Goal: Information Seeking & Learning: Learn about a topic

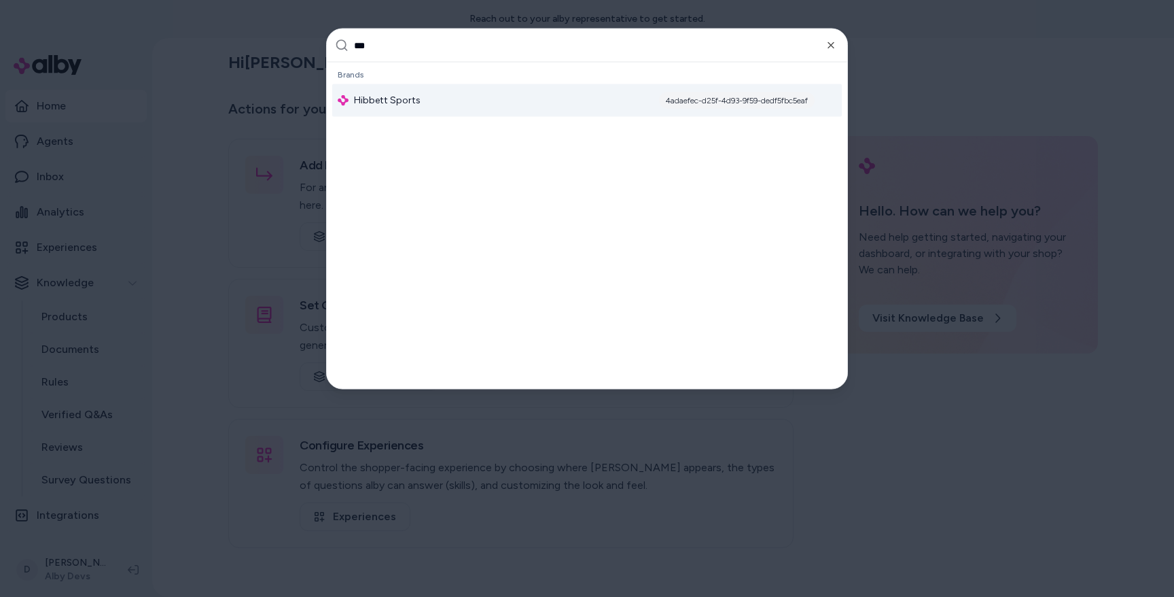
type input "****"
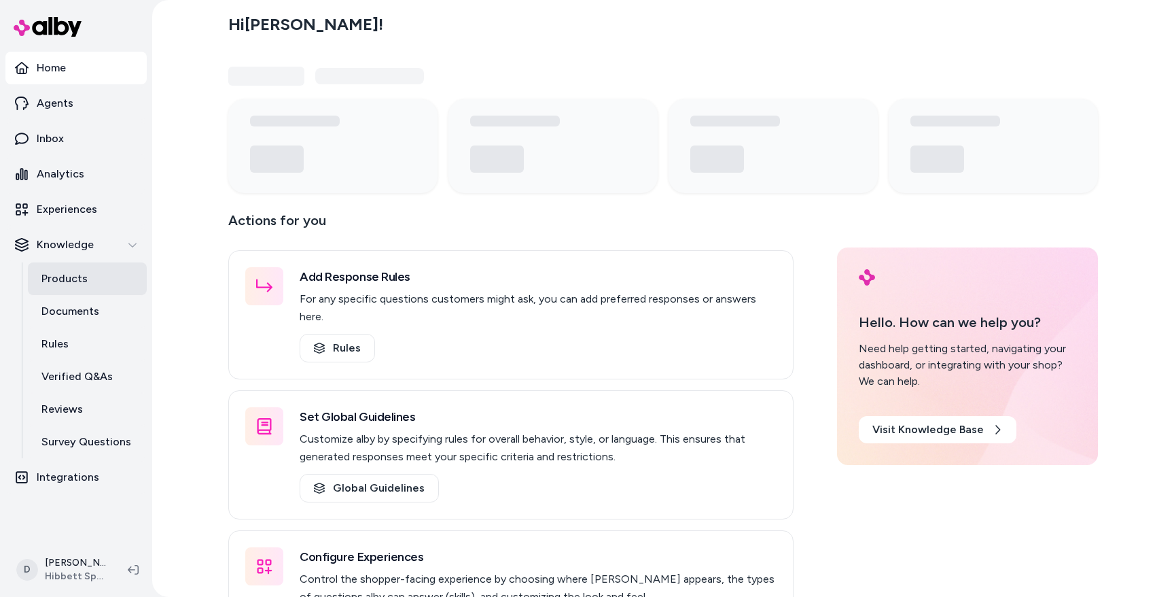
click at [93, 286] on link "Products" at bounding box center [87, 278] width 119 height 33
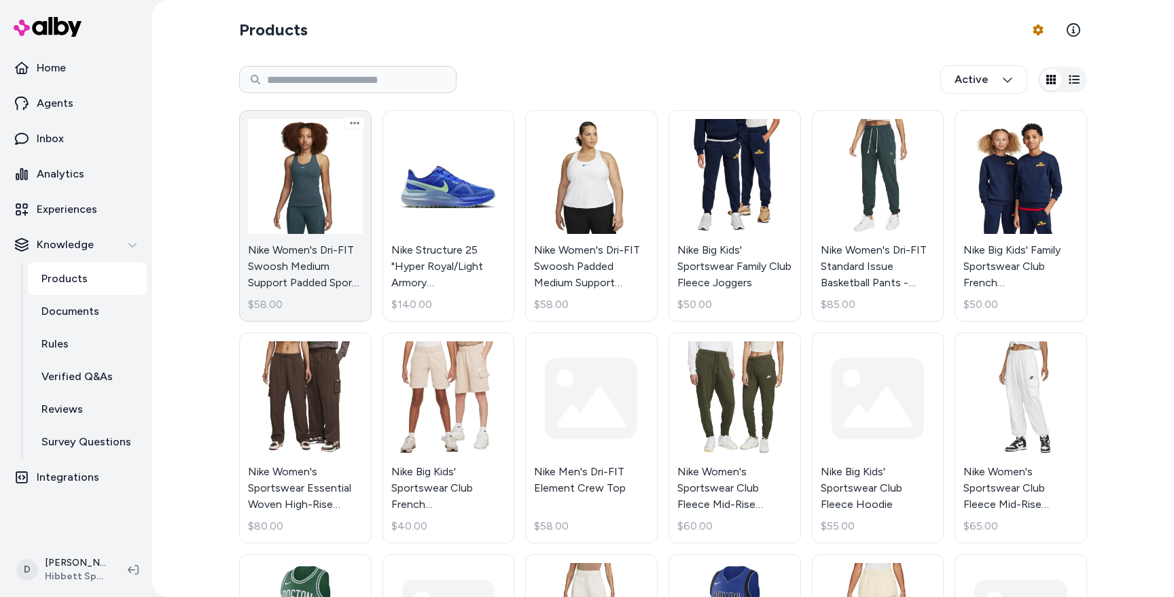
click at [304, 195] on link "Nike Women's Dri-FIT Swoosh Medium Support Padded Sports Bra Tank - Green $58.00" at bounding box center [305, 215] width 133 height 211
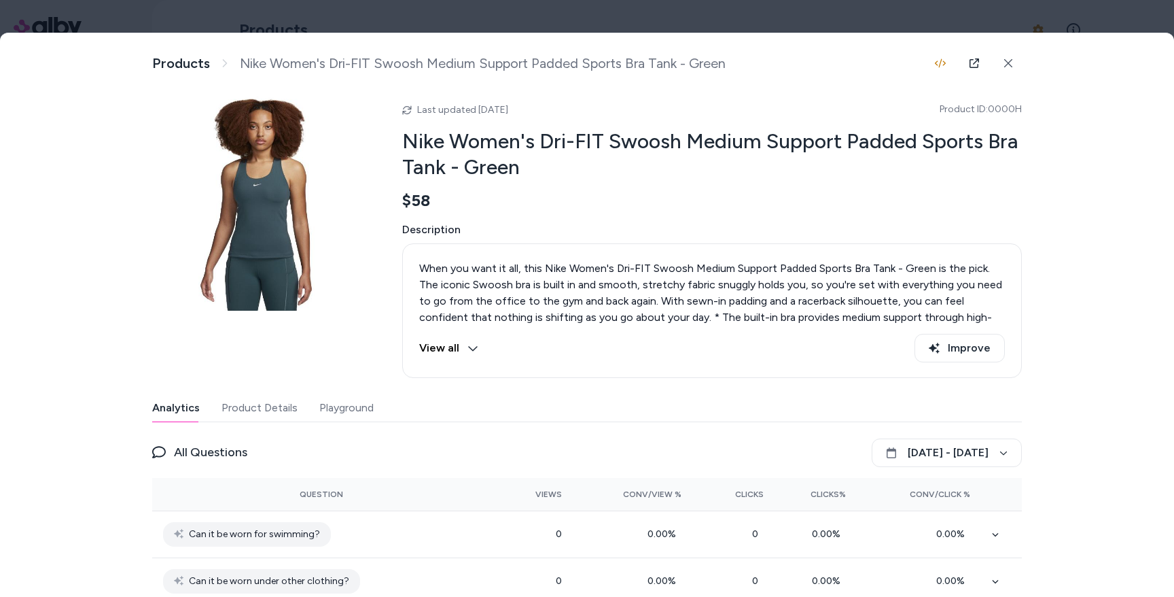
click at [349, 400] on button "Playground" at bounding box center [346, 407] width 54 height 27
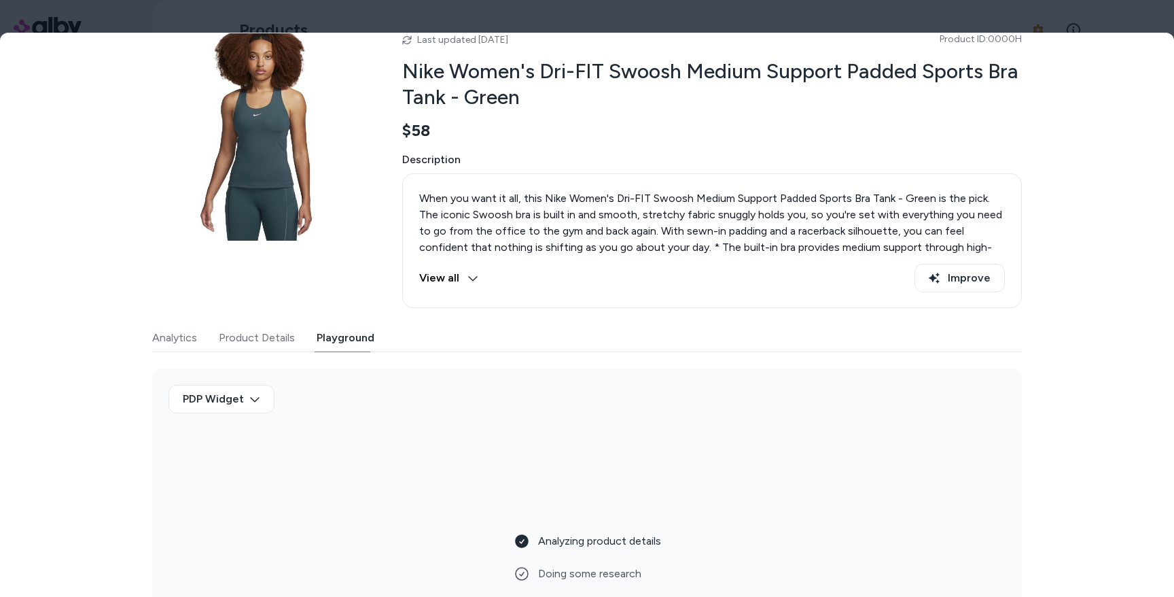
scroll to position [164, 0]
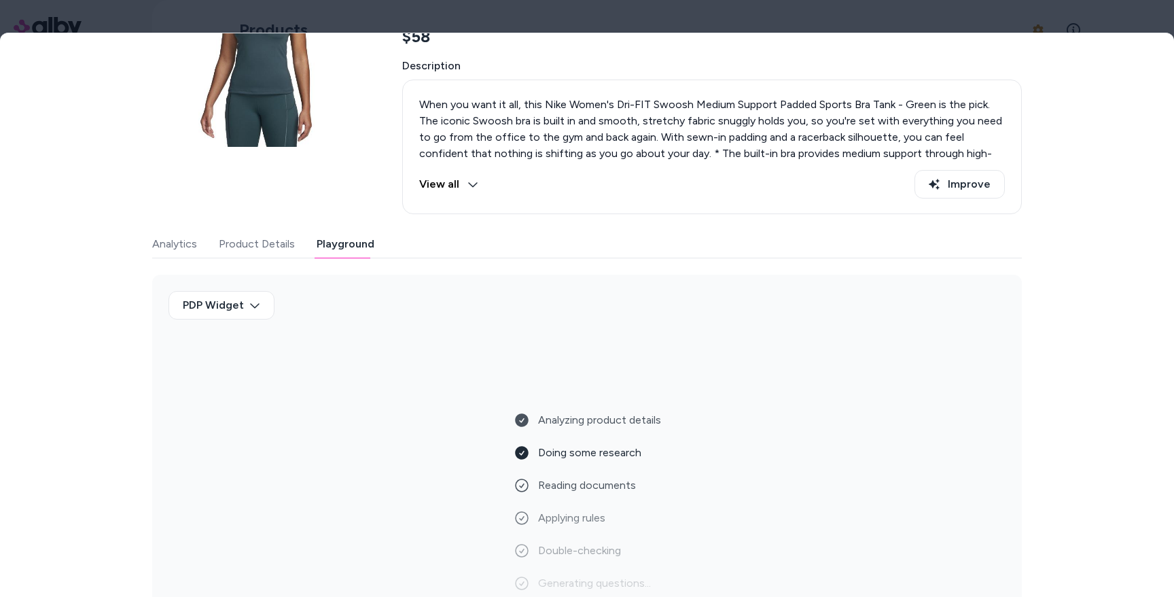
click at [157, 253] on button "Analytics" at bounding box center [174, 243] width 45 height 27
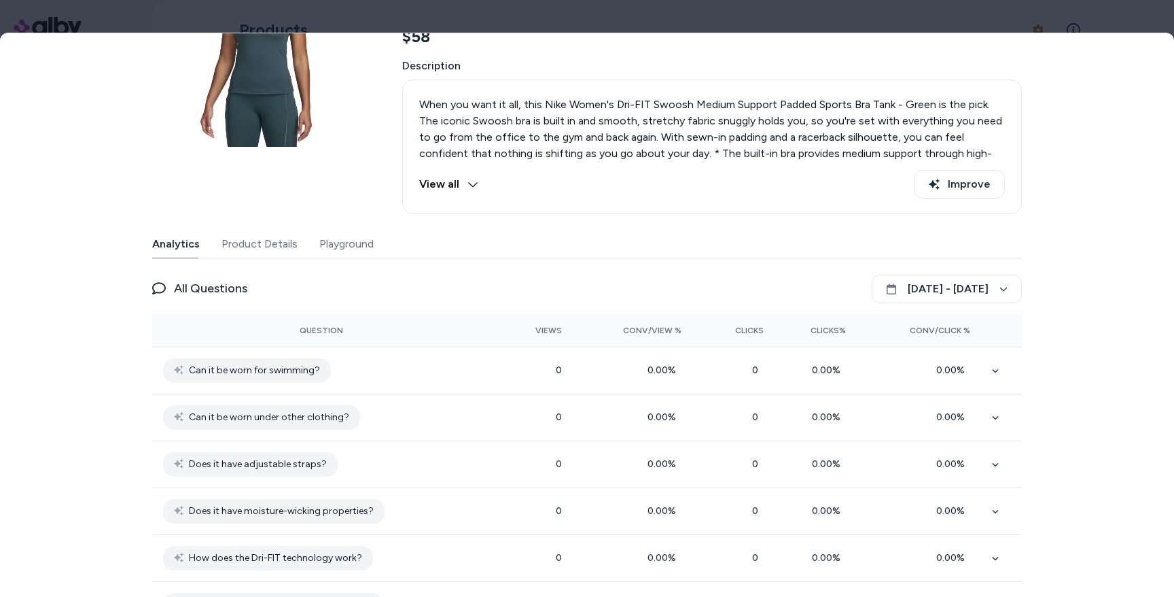
click at [338, 239] on div "Last updated Oct 10, 2025 Product ID: 0000H Nike Women's Dri-FIT Swoosh Medium …" at bounding box center [587, 489] width 870 height 1121
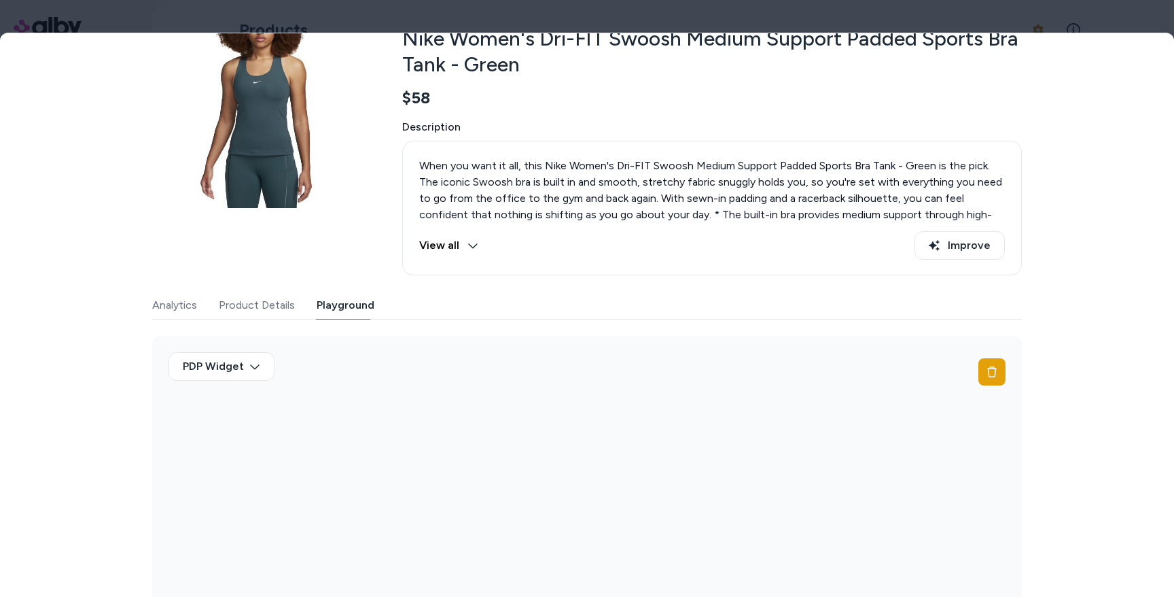
scroll to position [103, 0]
click at [169, 303] on button "Analytics" at bounding box center [174, 305] width 45 height 27
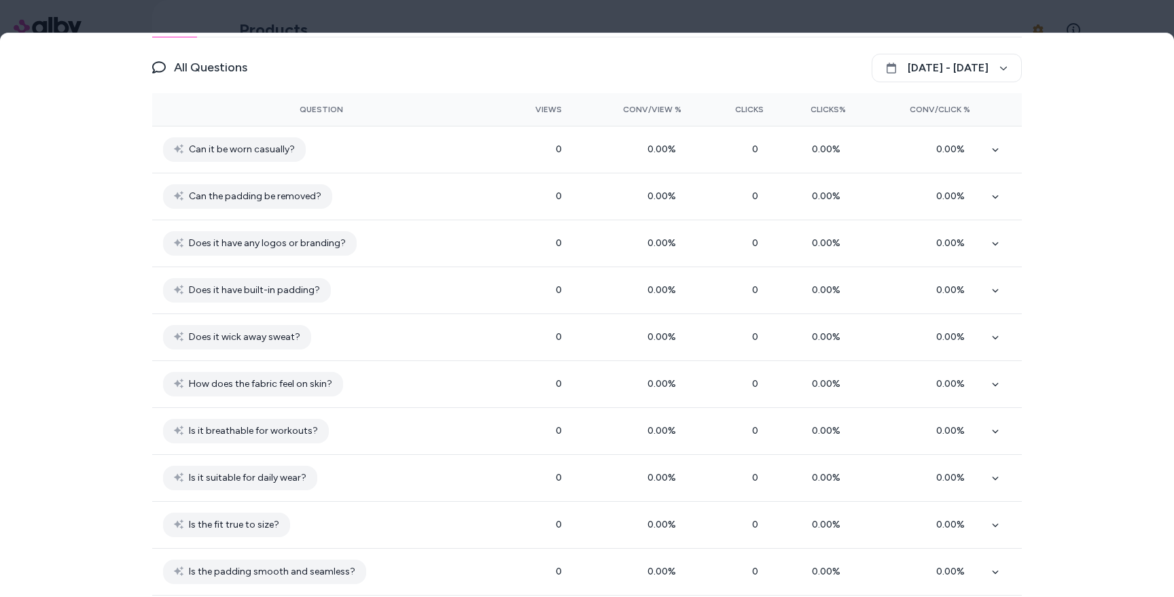
scroll to position [0, 0]
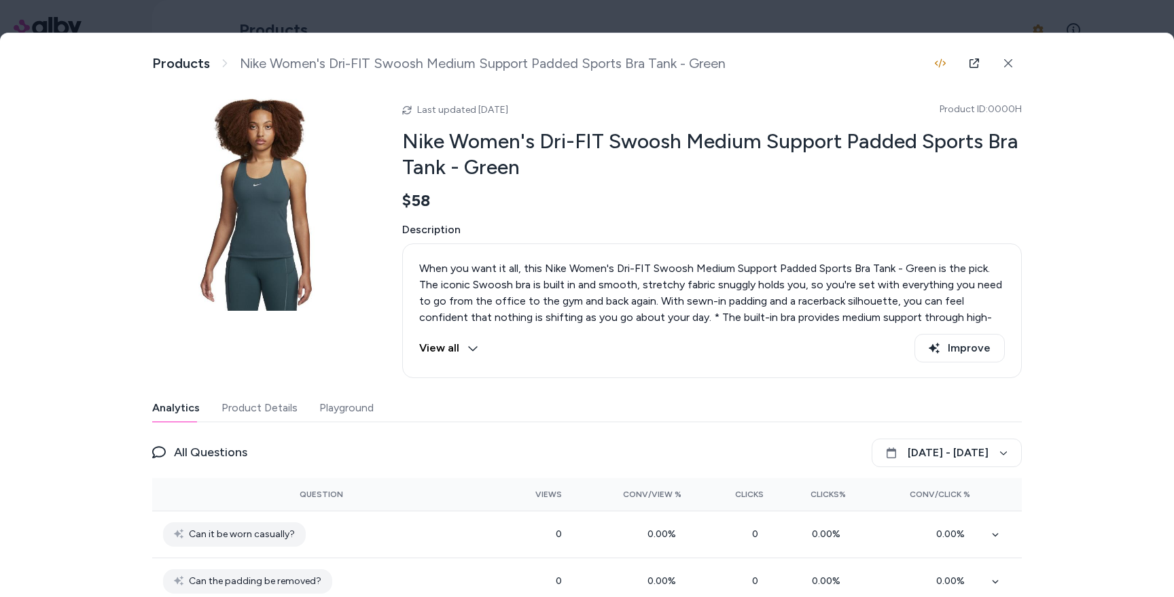
click at [338, 404] on button "Playground" at bounding box center [346, 407] width 54 height 27
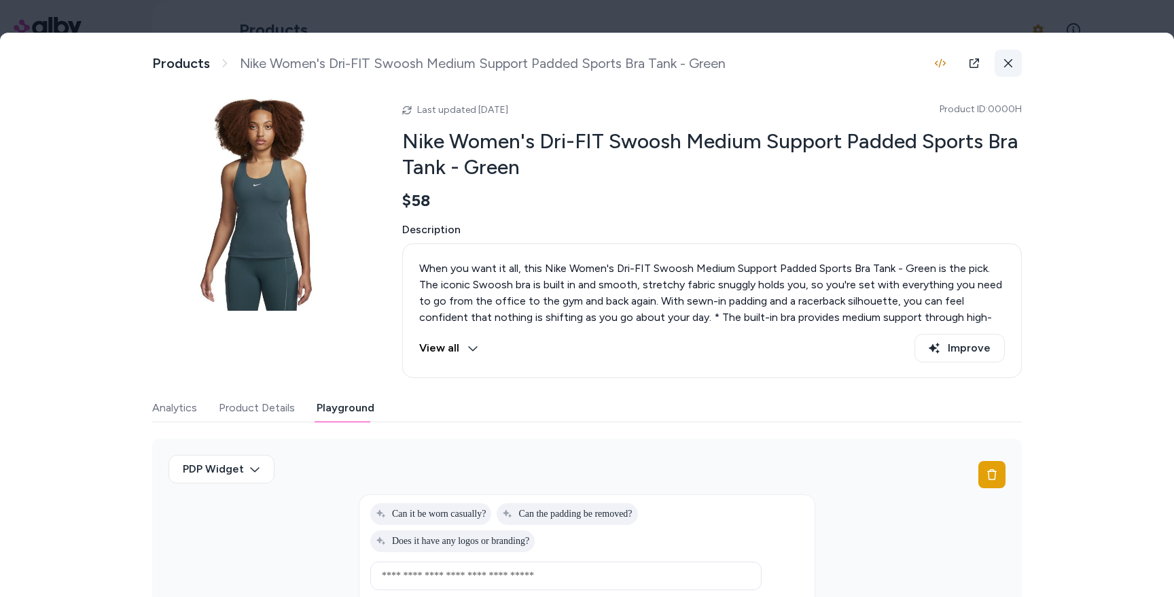
click at [1003, 56] on button at bounding box center [1008, 63] width 27 height 27
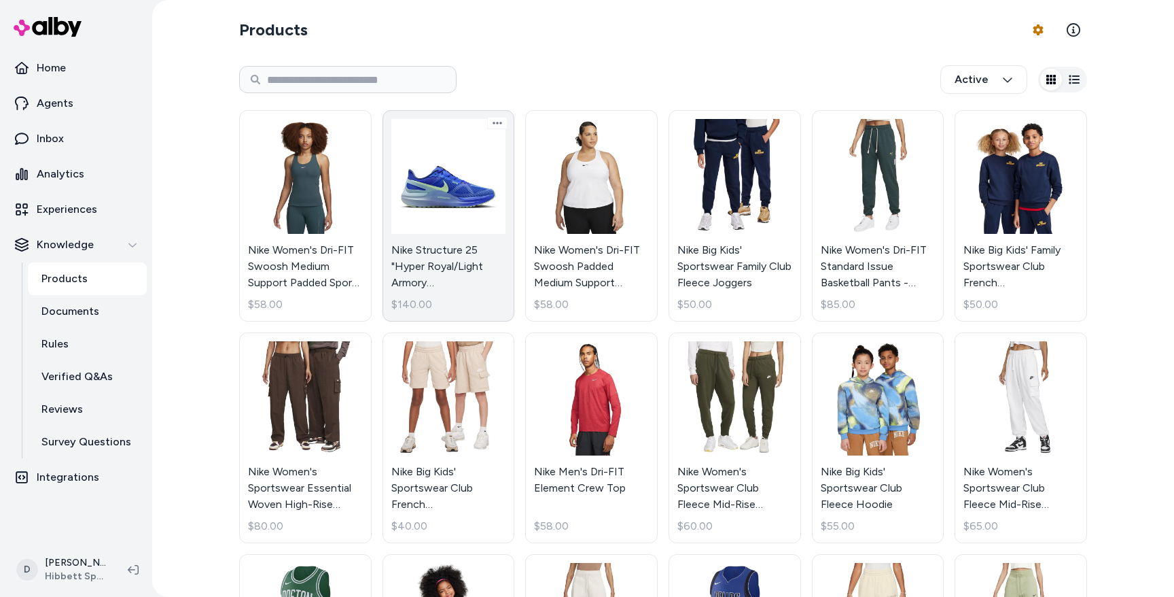
click at [466, 196] on link "Nike Structure 25 "Hyper Royal/Light Armory Blue/Polar/Midnight Navy" Men's Run…" at bounding box center [449, 215] width 133 height 211
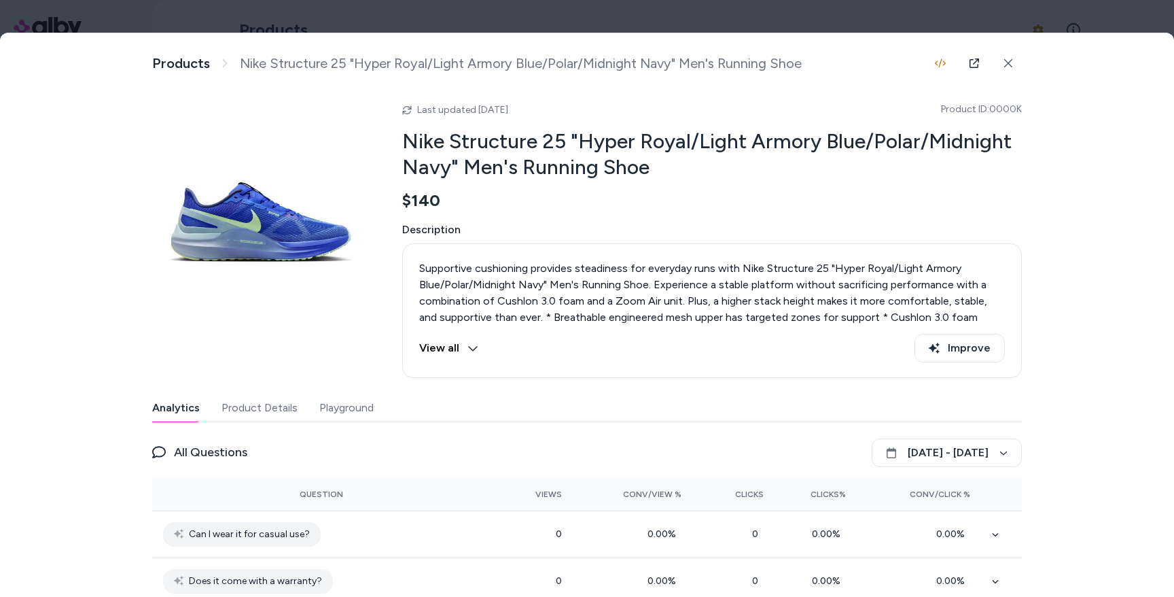
click at [353, 417] on button "Playground" at bounding box center [346, 407] width 54 height 27
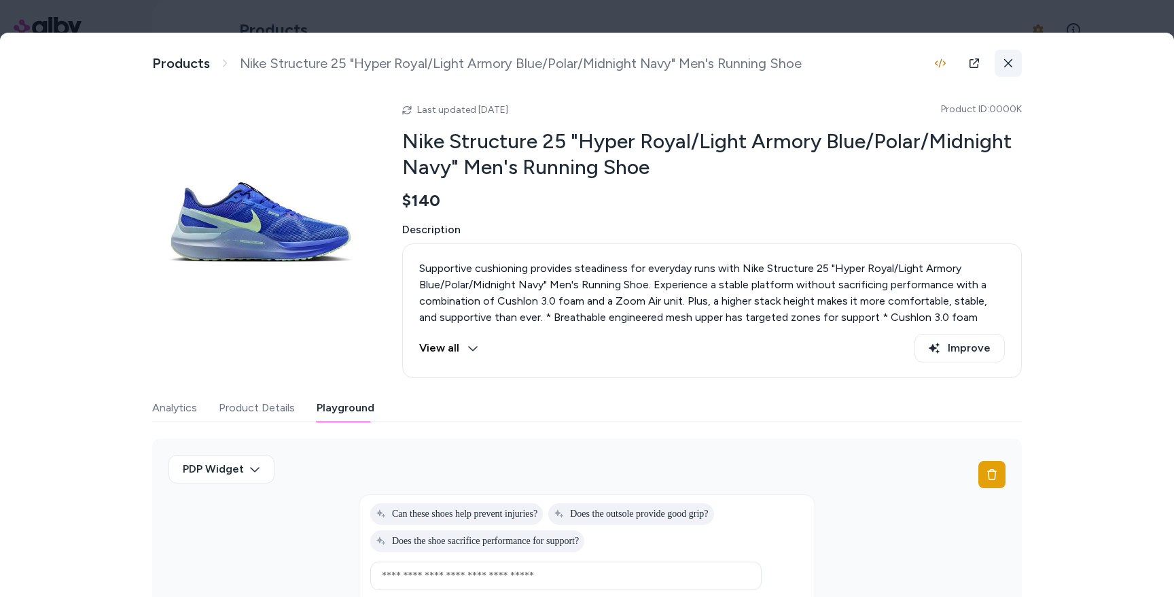
click at [1006, 58] on icon at bounding box center [1009, 63] width 10 height 10
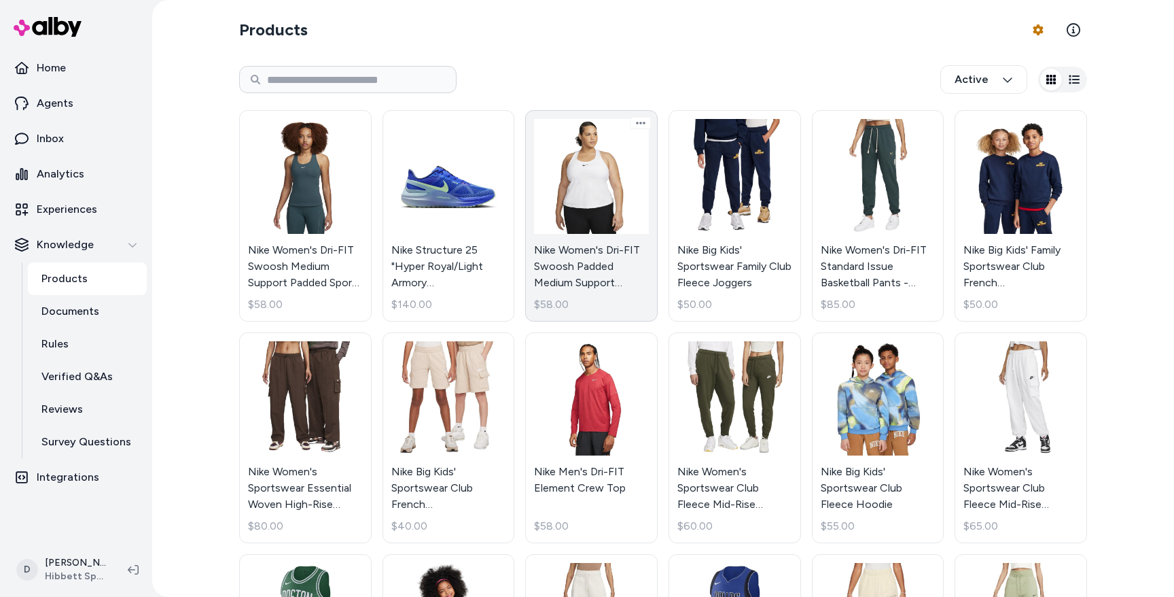
click at [597, 197] on link "Nike Women's Dri-FIT Swoosh Padded Medium Support Sports Bra Tank $58.00" at bounding box center [591, 215] width 133 height 211
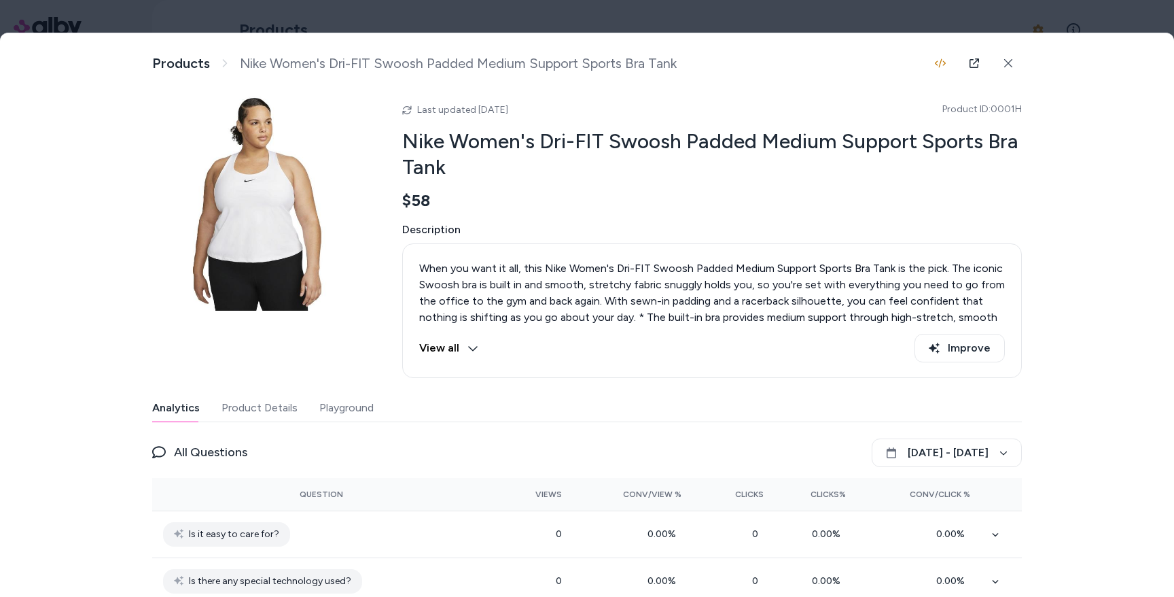
click at [372, 409] on div "Analytics Product Details Playground" at bounding box center [587, 408] width 870 height 28
click at [343, 407] on button "Playground" at bounding box center [346, 407] width 54 height 27
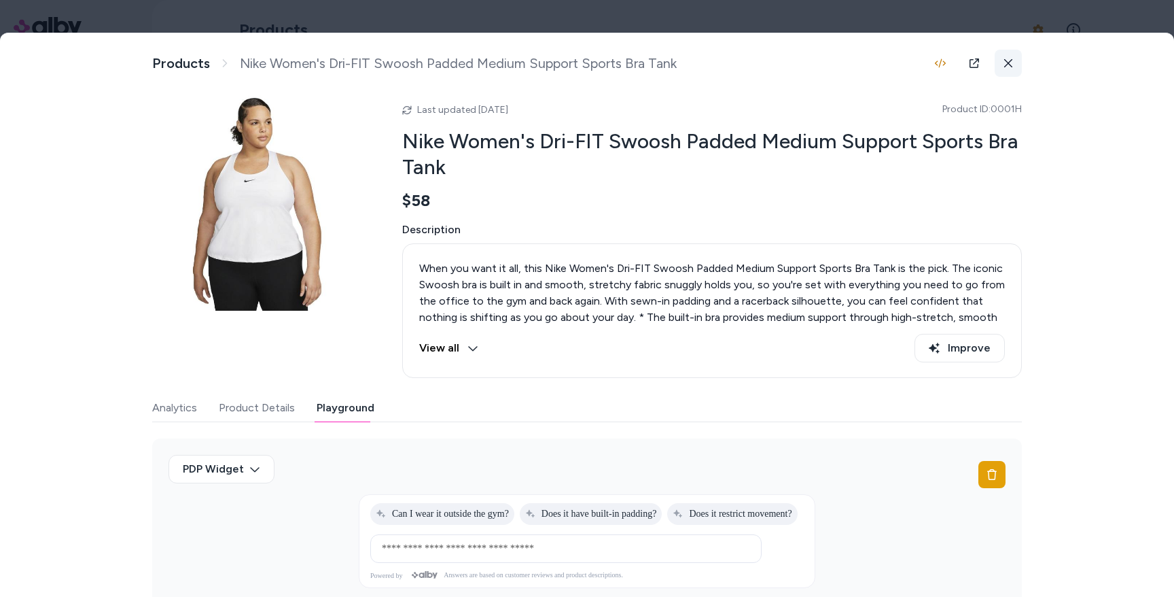
click at [1015, 58] on button at bounding box center [1008, 63] width 27 height 27
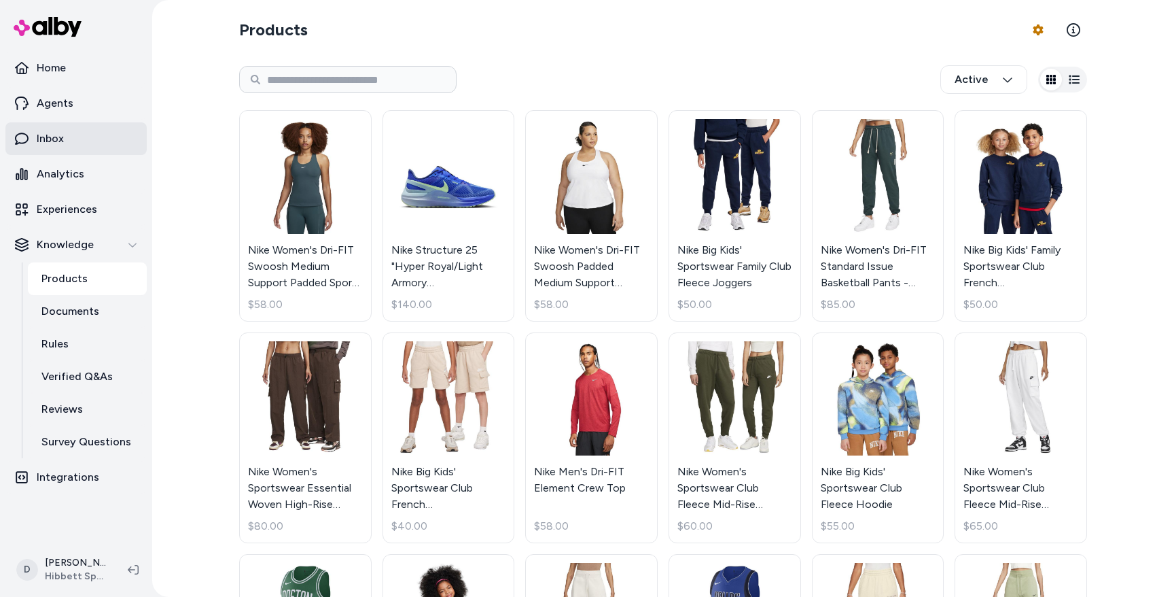
click at [77, 130] on link "Inbox" at bounding box center [75, 138] width 141 height 33
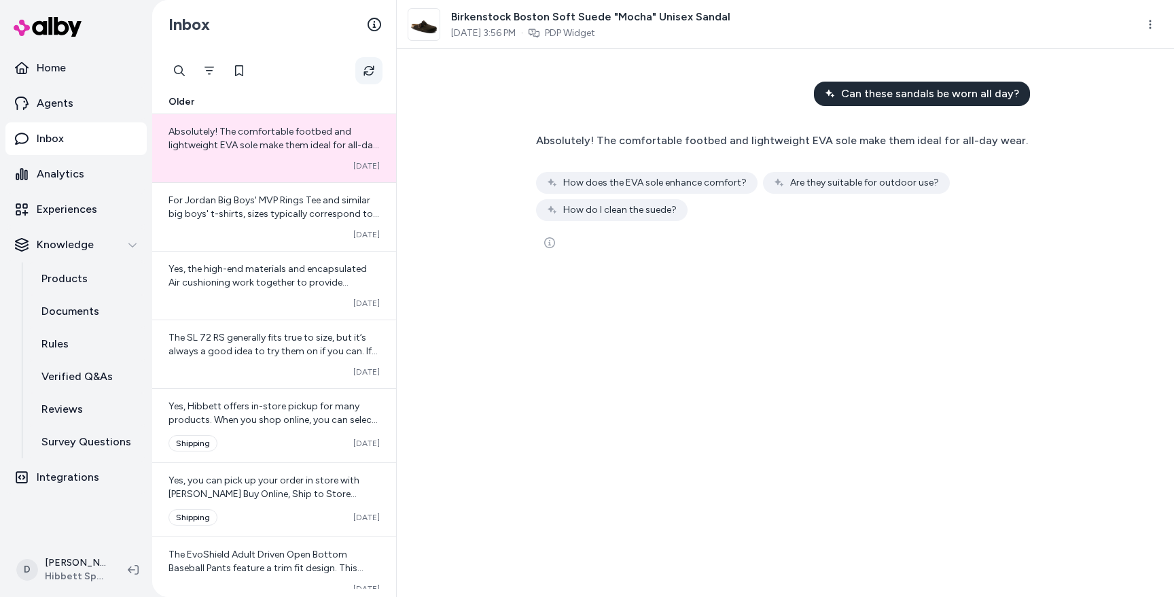
click at [370, 65] on button "Refresh" at bounding box center [368, 70] width 27 height 27
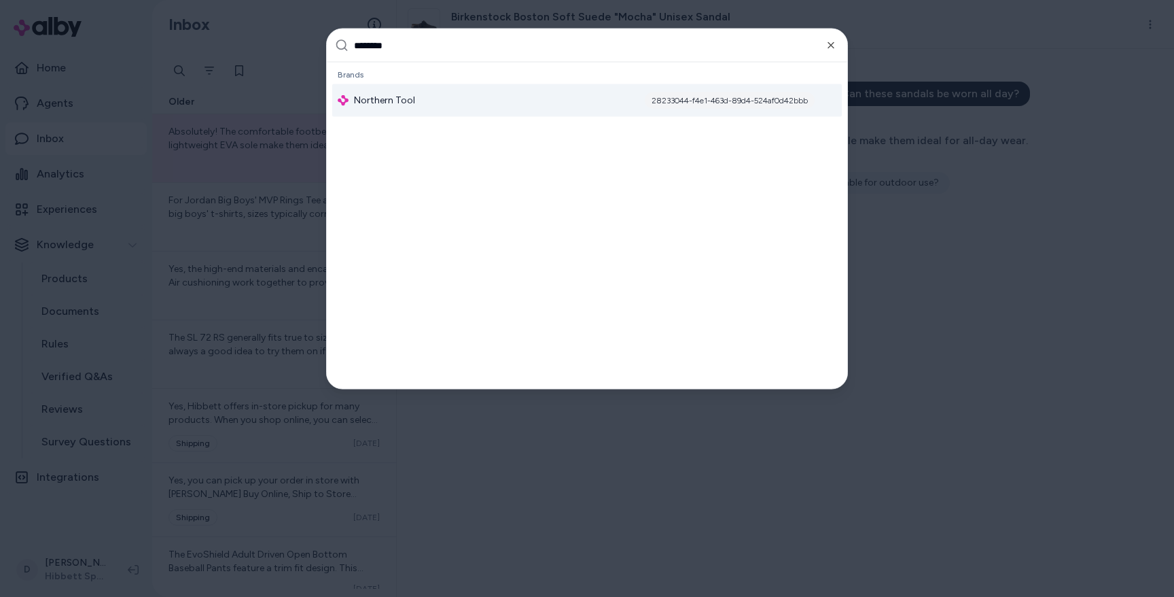
type input "********"
click at [398, 101] on span "Northern Tool" at bounding box center [384, 101] width 61 height 14
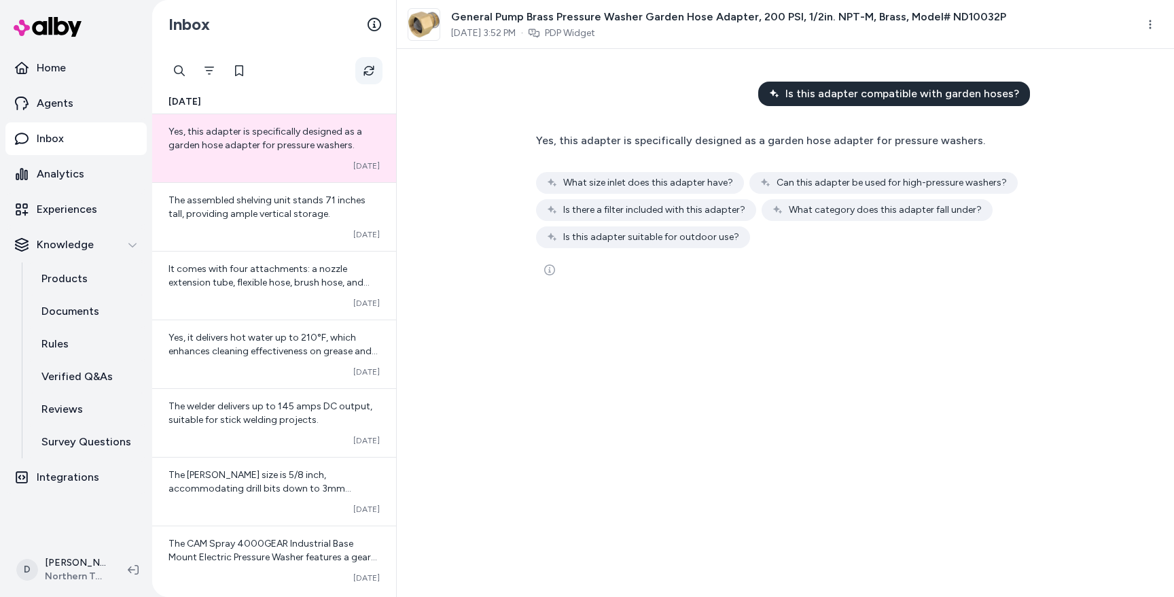
click at [368, 69] on icon "Refresh" at bounding box center [369, 70] width 11 height 11
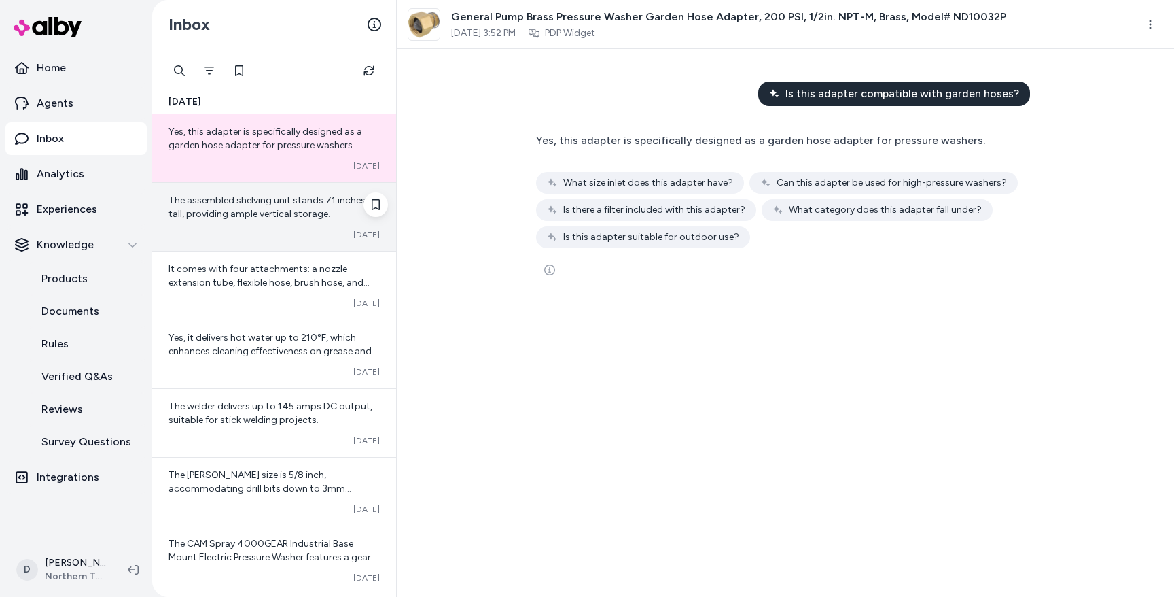
click at [281, 224] on div "The assembled shelving unit stands 71 inches tall, providing ample vertical sto…" at bounding box center [274, 217] width 244 height 68
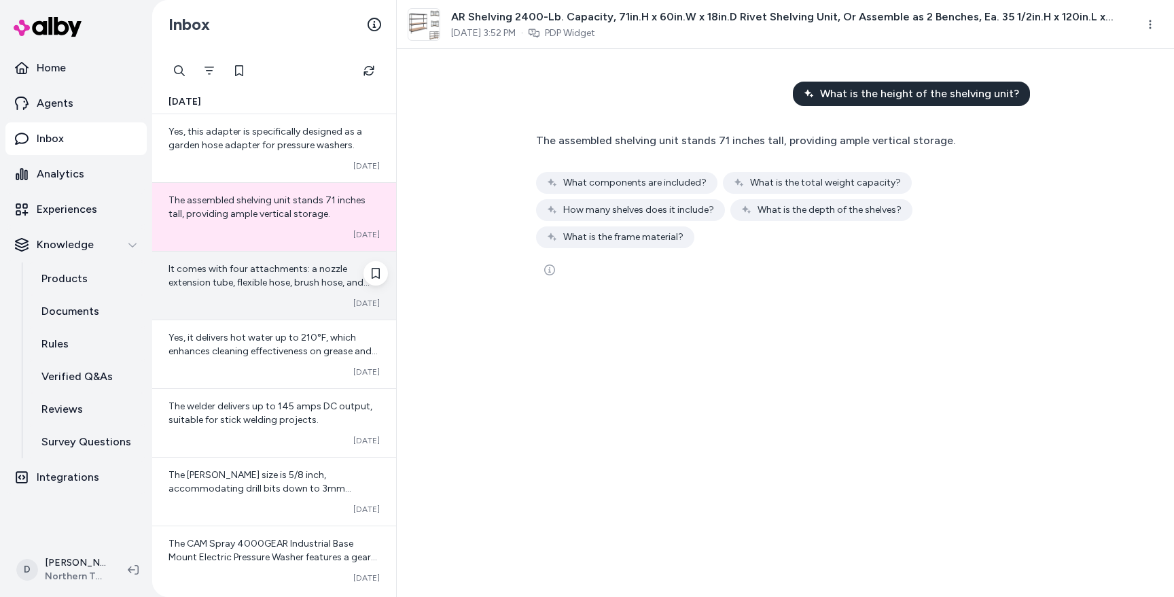
click at [309, 268] on span "It comes with four attachments: a nozzle extension tube, flexible hose, brush h…" at bounding box center [269, 282] width 201 height 39
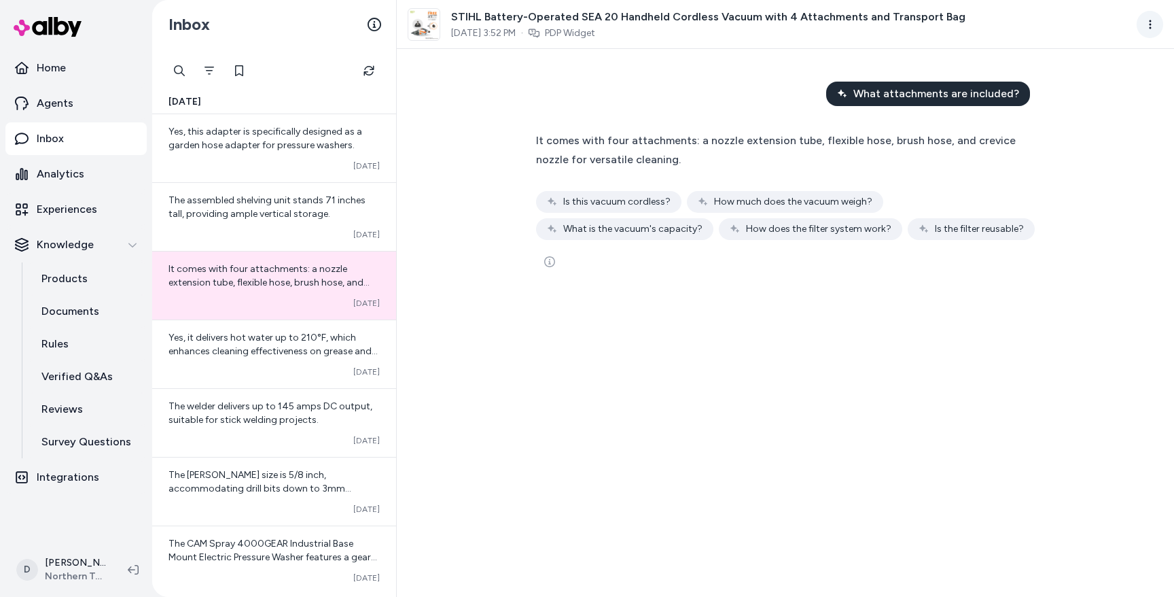
click at [1139, 23] on html "Home Agents Inbox Analytics Experiences Knowledge Products Documents Rules Veri…" at bounding box center [587, 298] width 1174 height 597
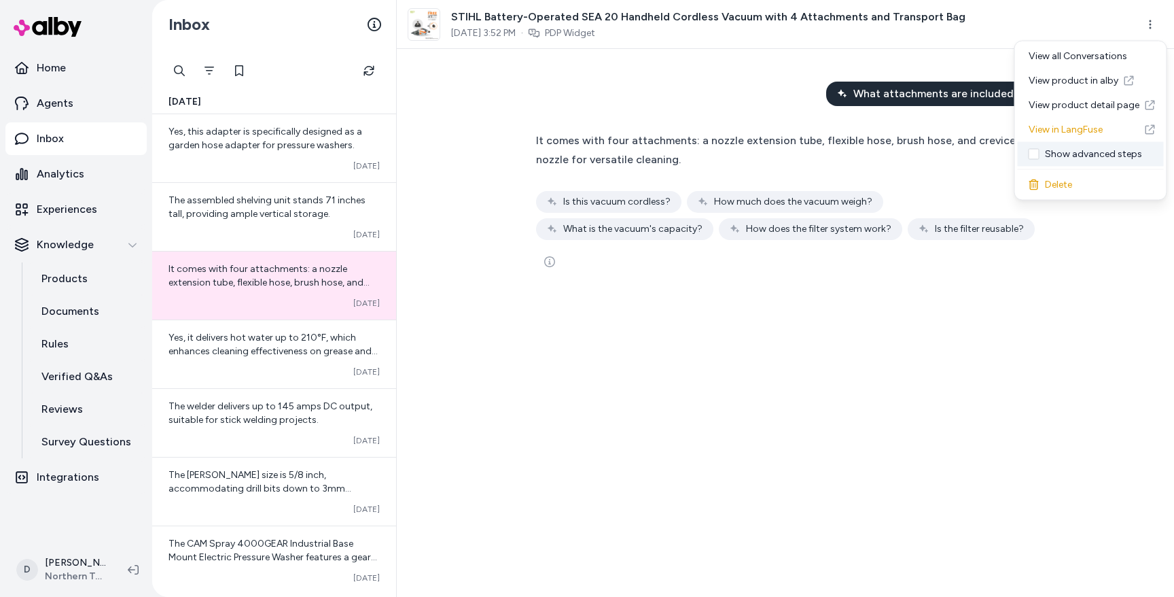
click at [1064, 156] on div "Show advanced steps" at bounding box center [1091, 154] width 146 height 24
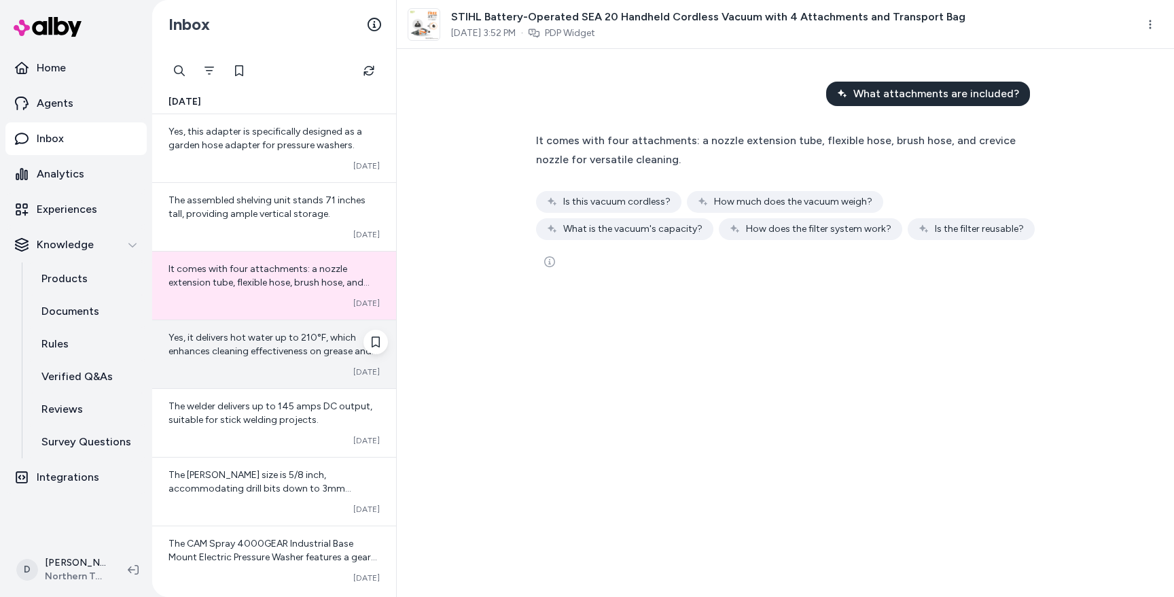
click at [295, 351] on span "Yes, it delivers hot water up to 210°F, which enhances cleaning effectiveness o…" at bounding box center [273, 351] width 209 height 39
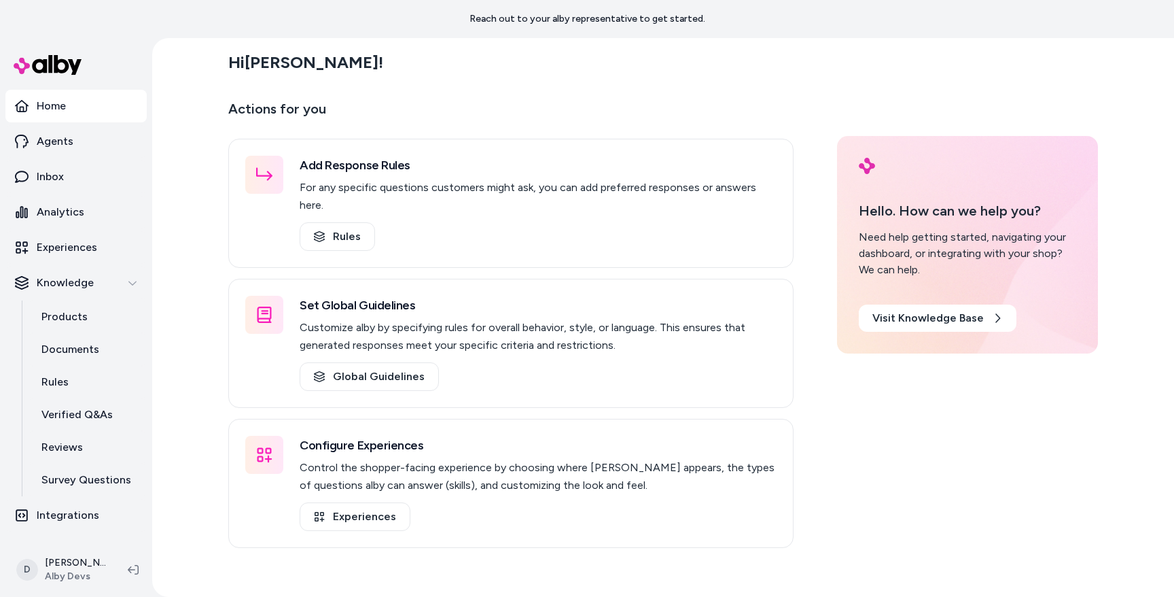
click at [178, 286] on div "Hi [PERSON_NAME] ! Actions for you Add Response Rules For any specific question…" at bounding box center [663, 317] width 1022 height 559
click at [177, 280] on div "Hi [PERSON_NAME] ! Actions for you Add Response Rules For any specific question…" at bounding box center [663, 317] width 1022 height 559
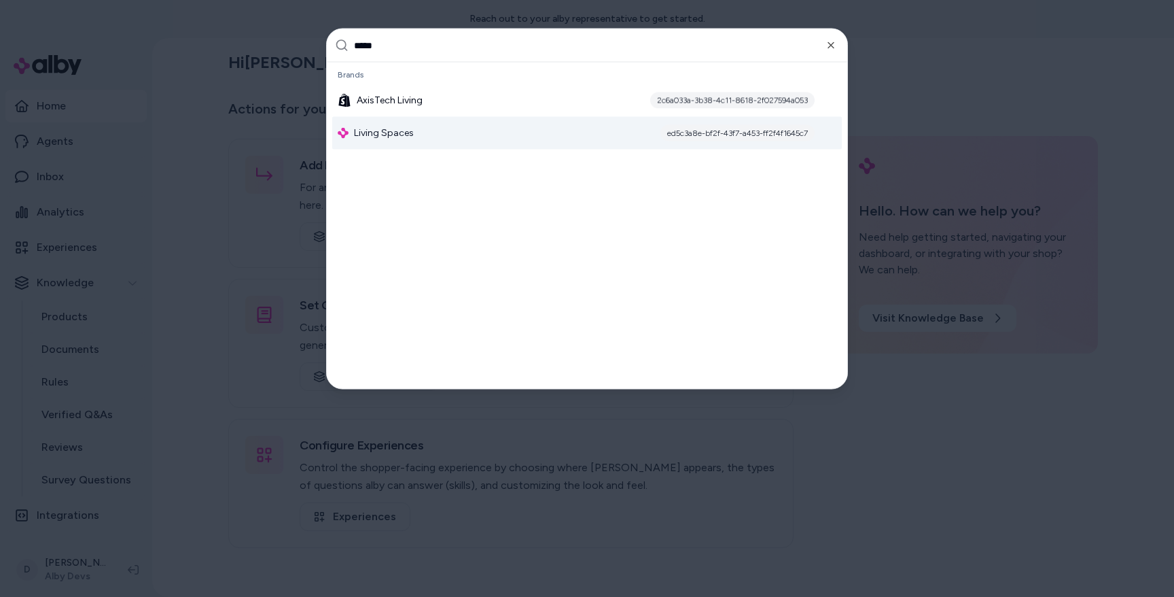
type input "*****"
click at [383, 141] on div "Living Spaces ed5c3a8e-bf2f-43f7-a453-ff2f4f1645c7" at bounding box center [587, 133] width 510 height 33
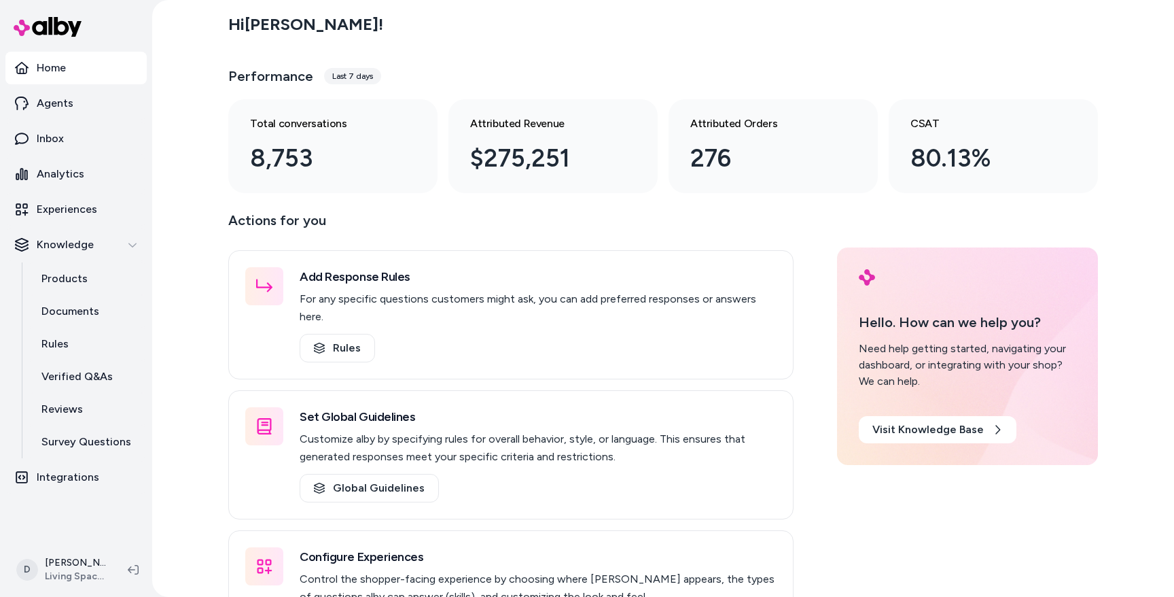
click at [164, 63] on div "Hi Daniel ! Performance Last 7 days Total conversations 8,753 Attributed Revenu…" at bounding box center [663, 298] width 1022 height 597
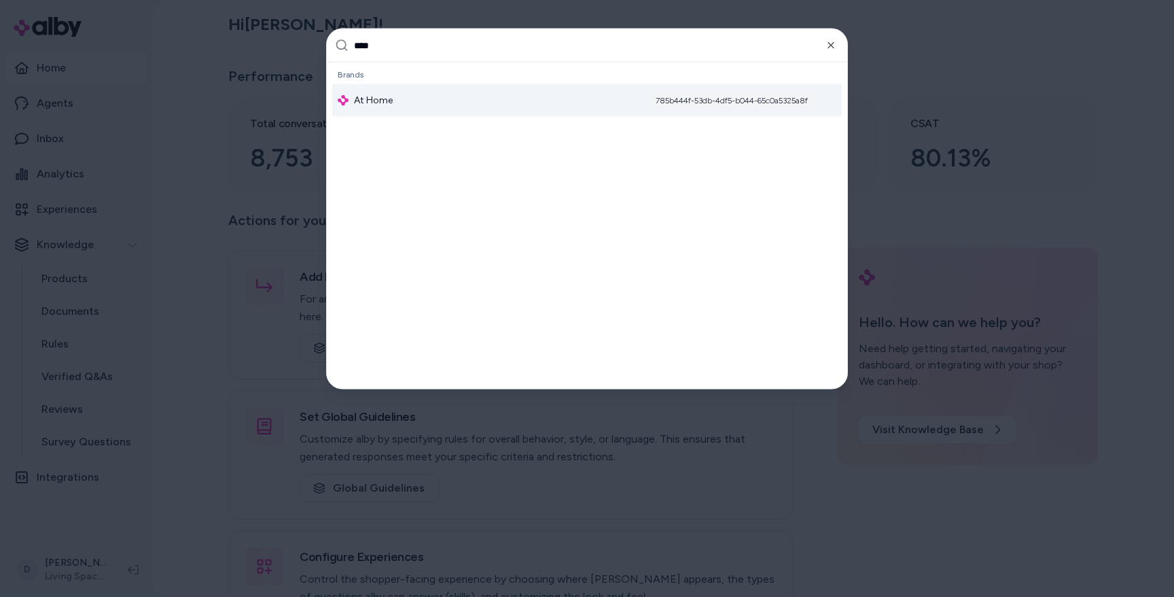
type input "****"
click at [389, 89] on div "At Home 785b444f-53db-4df5-b044-65c0a5325a8f" at bounding box center [587, 100] width 510 height 33
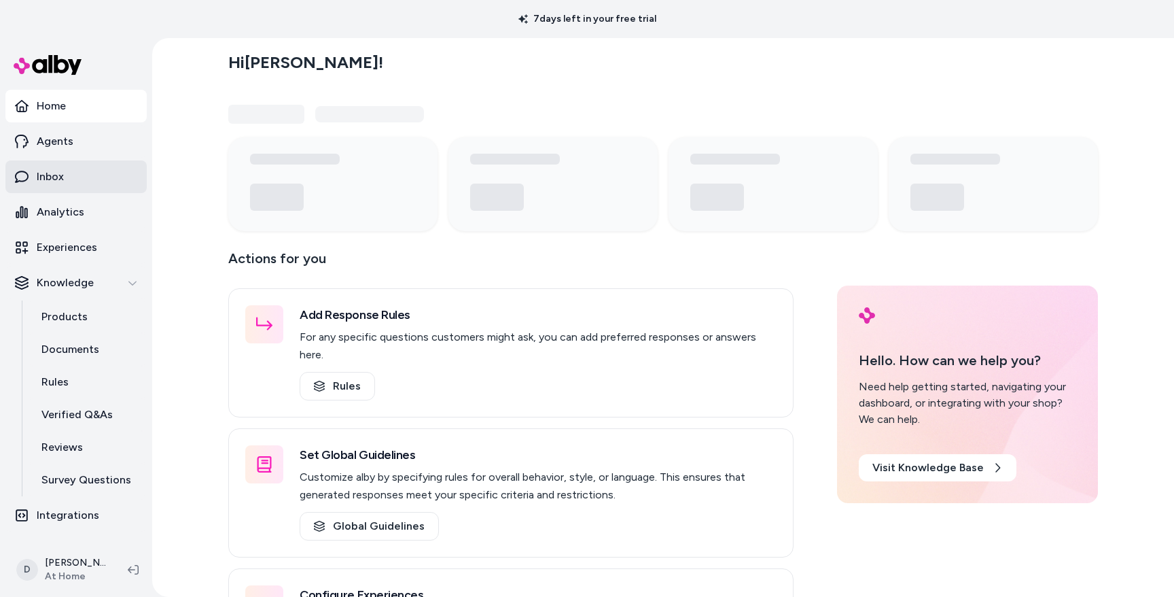
click at [80, 177] on link "Inbox" at bounding box center [75, 176] width 141 height 33
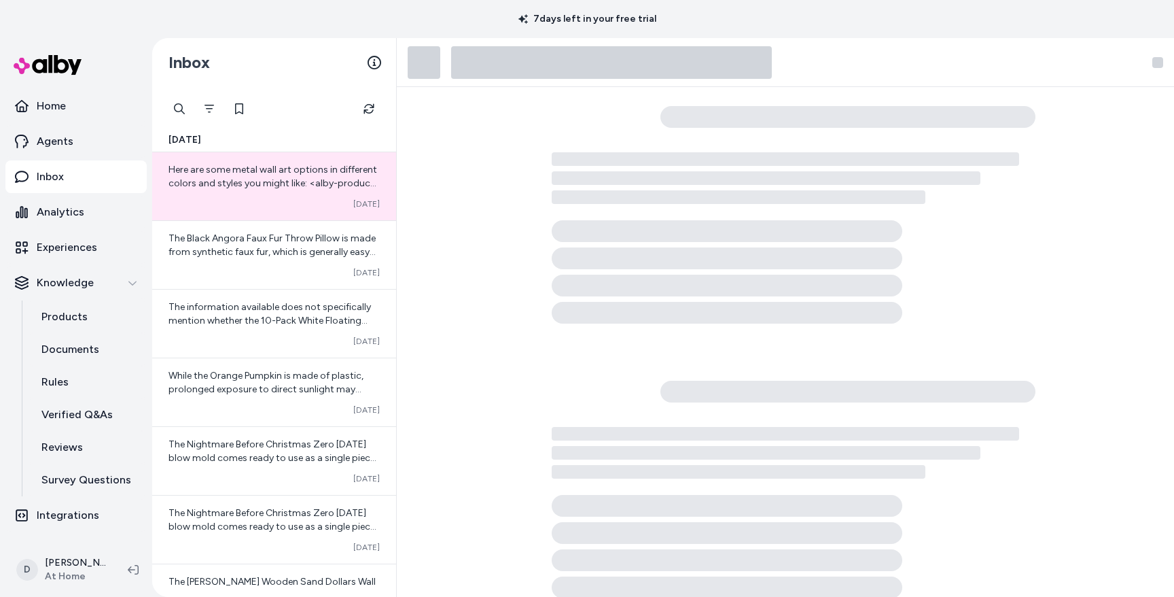
click at [310, 210] on div "Here are some metal wall art options in different colors and styles you might l…" at bounding box center [274, 186] width 244 height 68
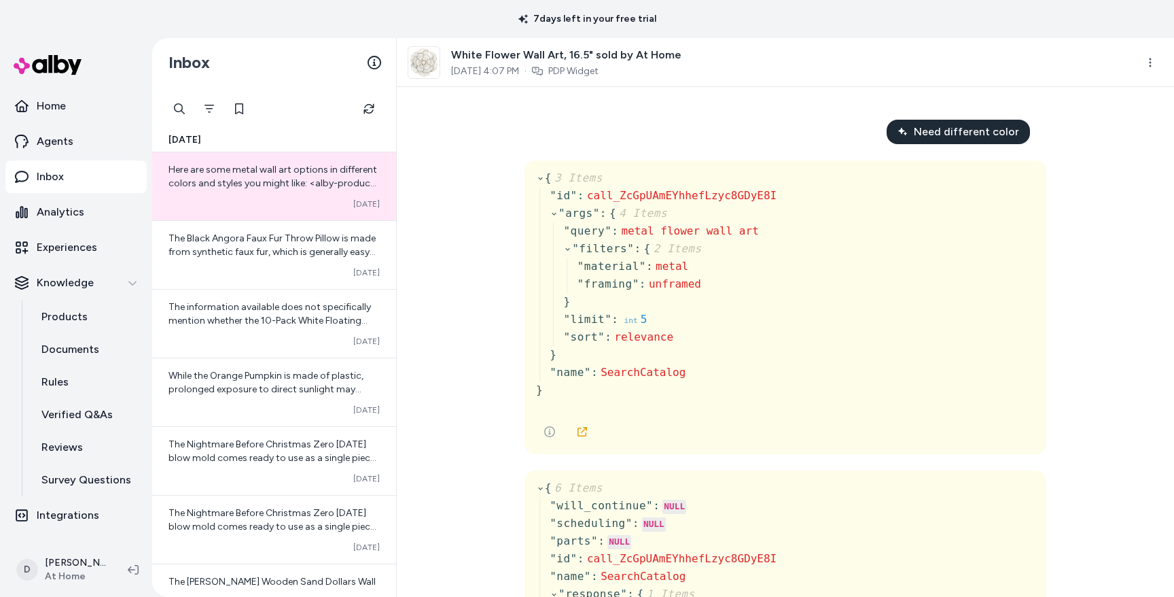
click at [367, 25] on div "7 days left in your free trial" at bounding box center [587, 19] width 1174 height 38
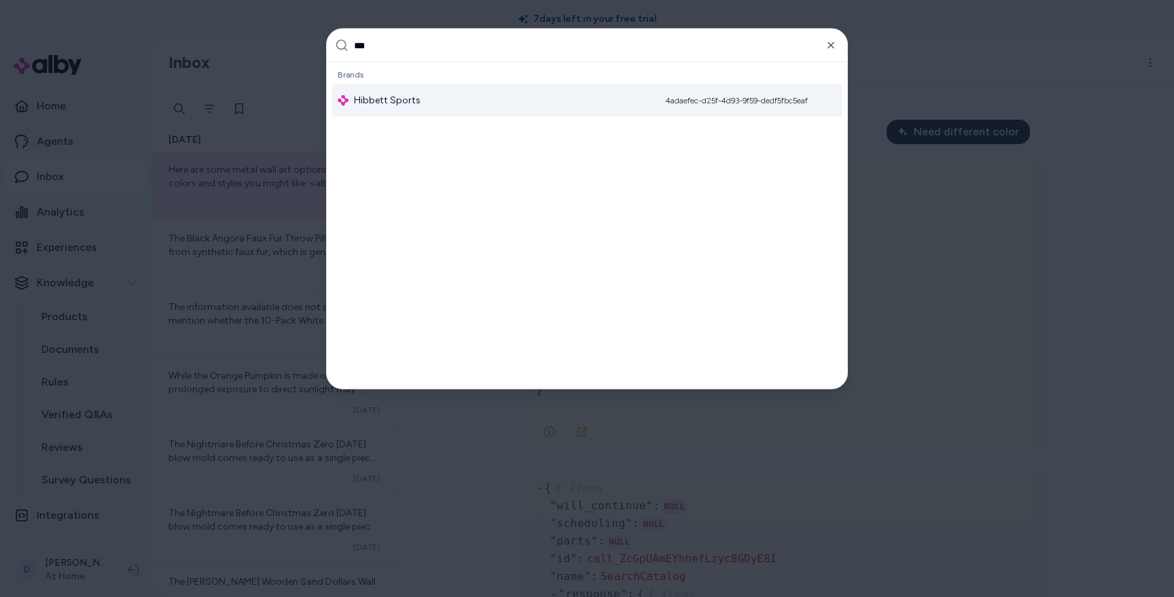
type input "***"
click at [373, 101] on span "Hibbett Sports" at bounding box center [387, 101] width 67 height 14
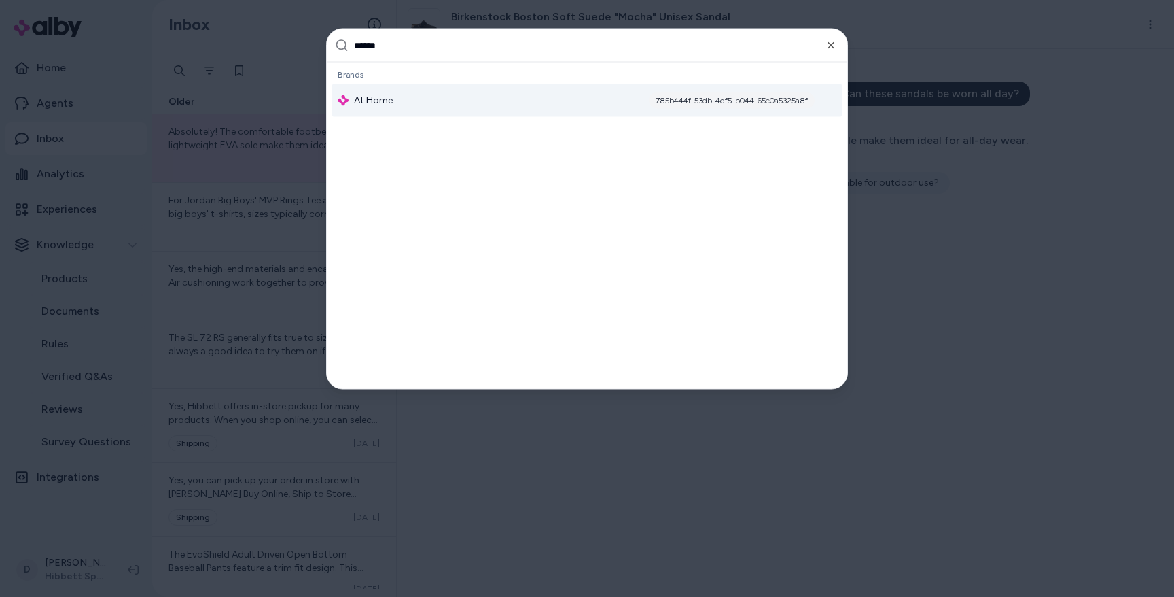
type input "******"
click at [374, 106] on span "At Home" at bounding box center [373, 101] width 39 height 14
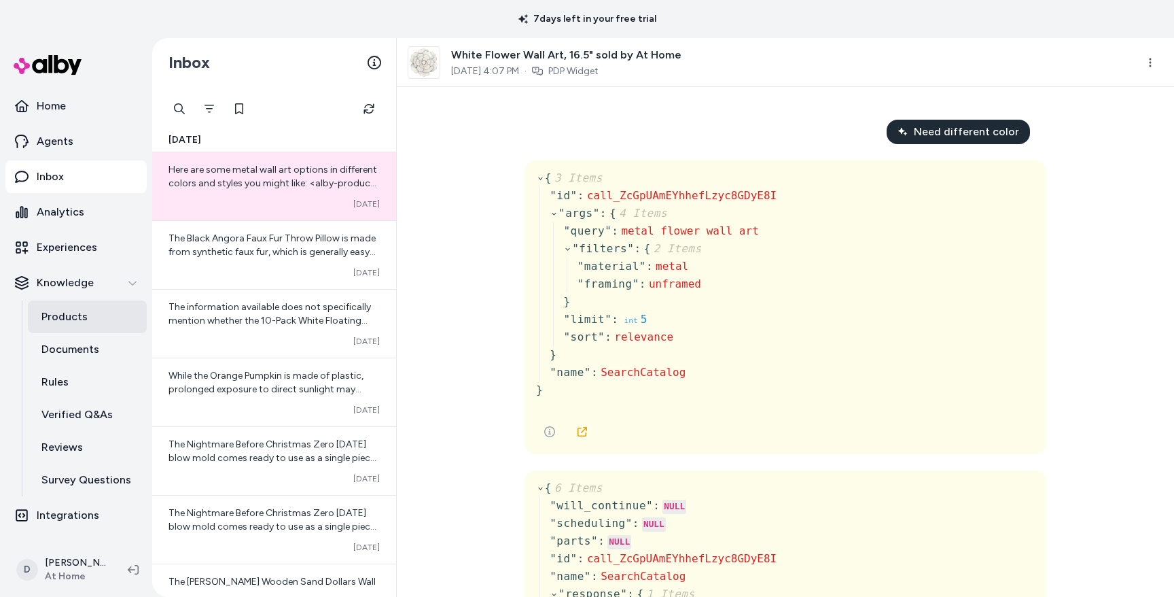
click at [81, 321] on p "Products" at bounding box center [64, 317] width 46 height 16
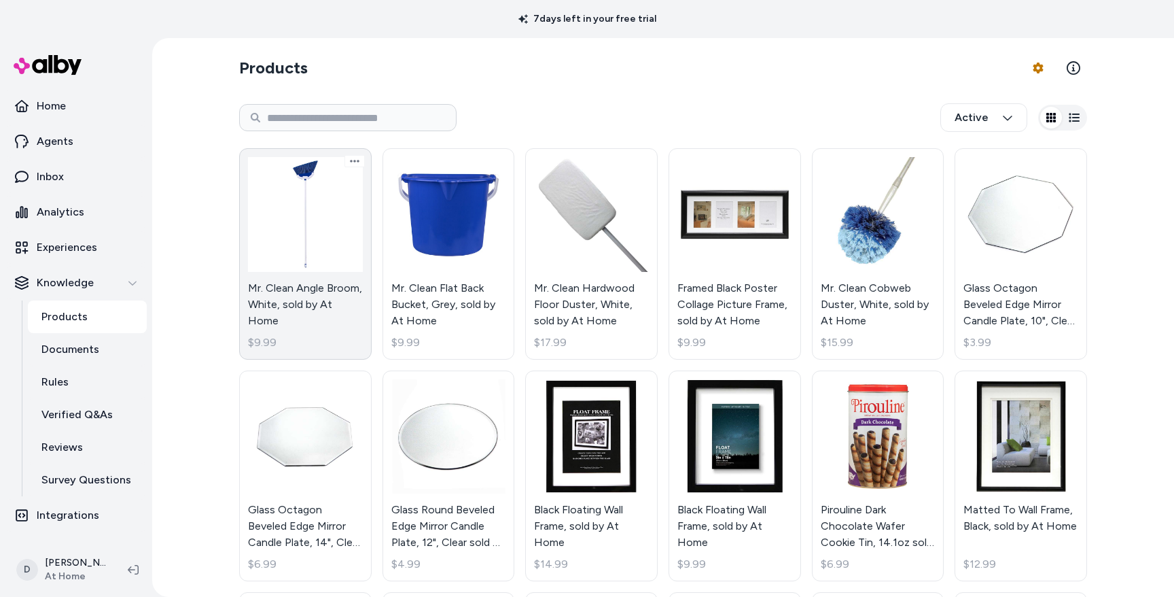
click at [311, 198] on link "Mr. Clean Angle Broom, White, sold by At Home $9.99" at bounding box center [305, 253] width 133 height 211
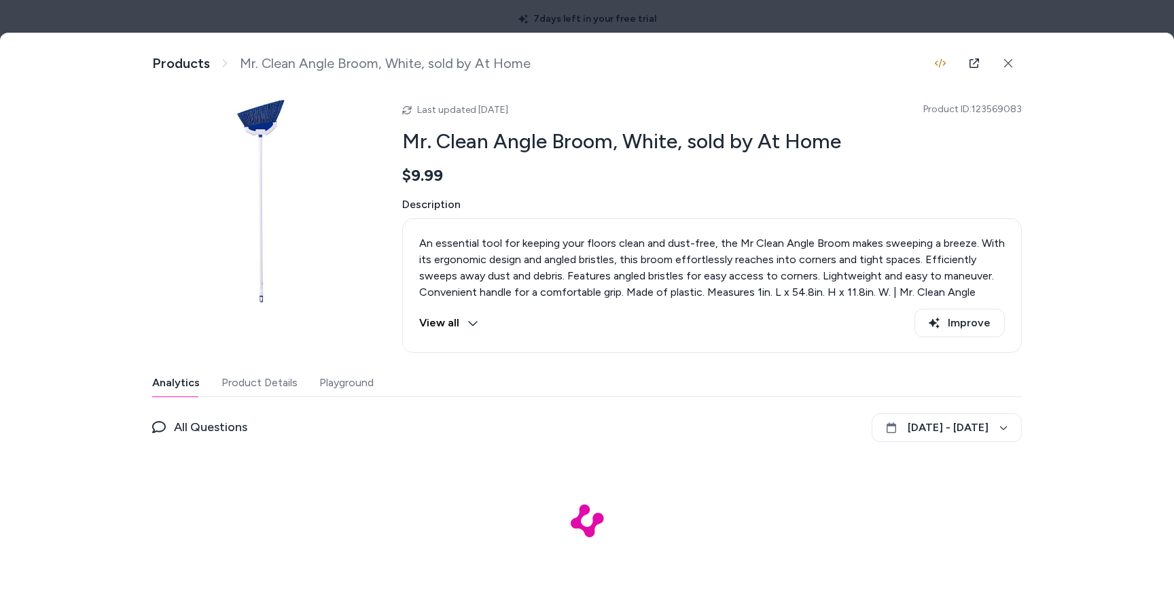
click at [345, 380] on button "Playground" at bounding box center [346, 382] width 54 height 27
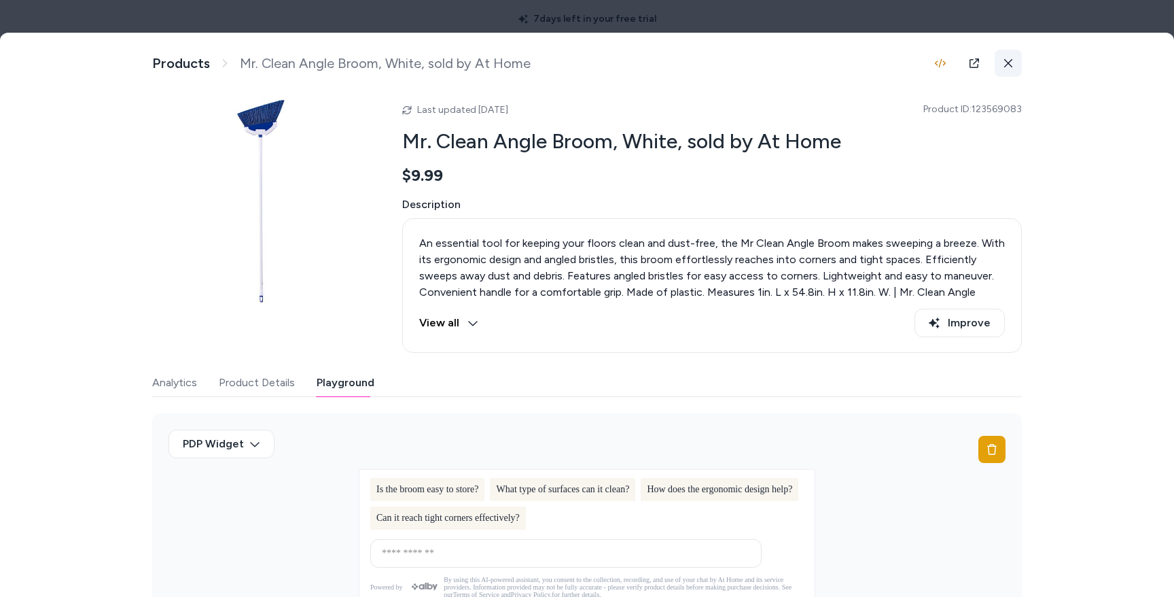
click at [1006, 58] on icon at bounding box center [1009, 63] width 10 height 10
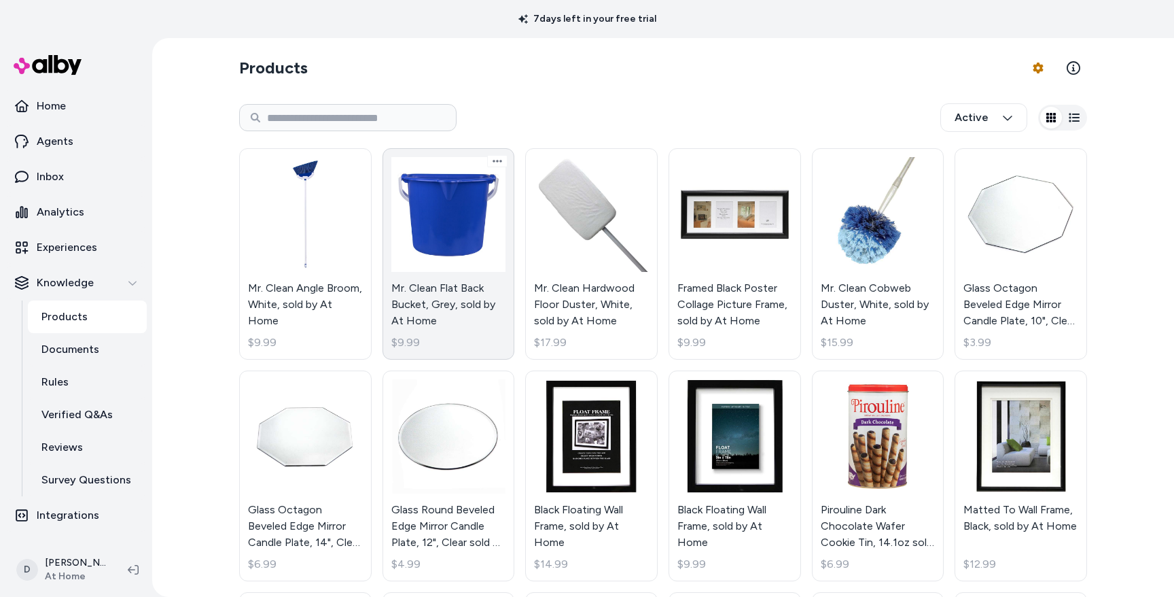
click at [461, 206] on link "Mr. Clean Flat Back Bucket, Grey, sold by At Home $9.99" at bounding box center [449, 253] width 133 height 211
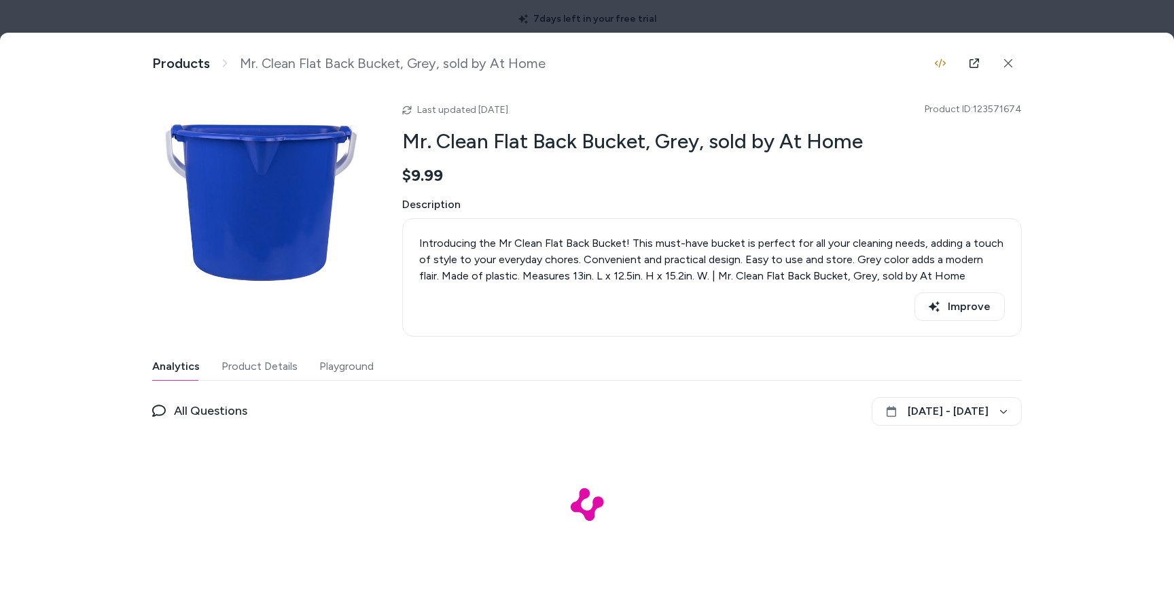
click at [355, 366] on button "Playground" at bounding box center [346, 366] width 54 height 27
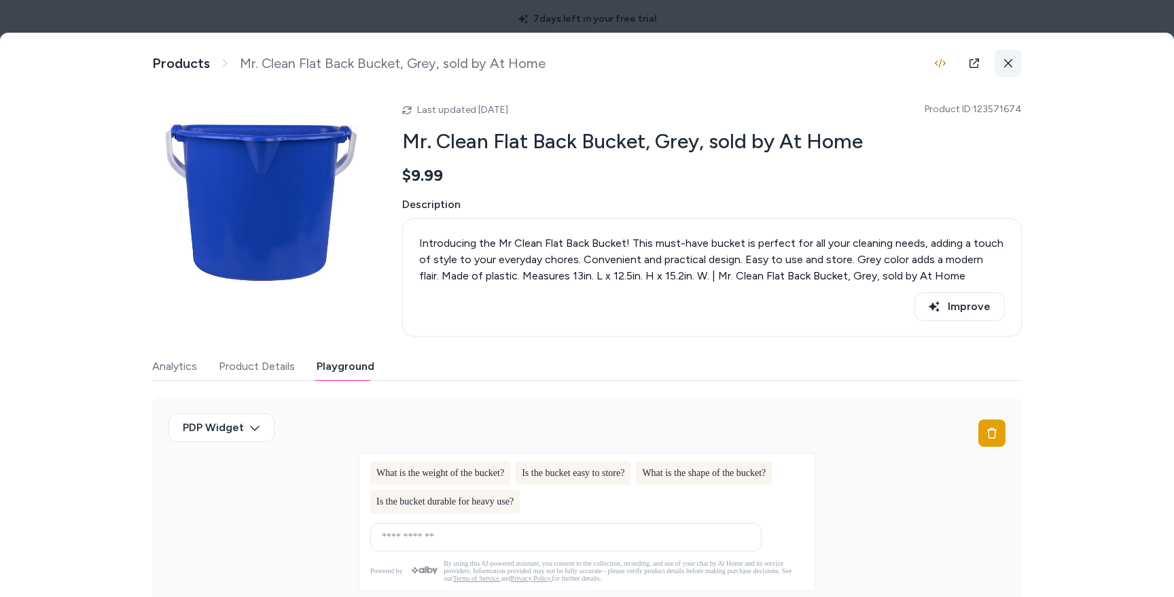
click at [1002, 62] on button at bounding box center [1008, 63] width 27 height 27
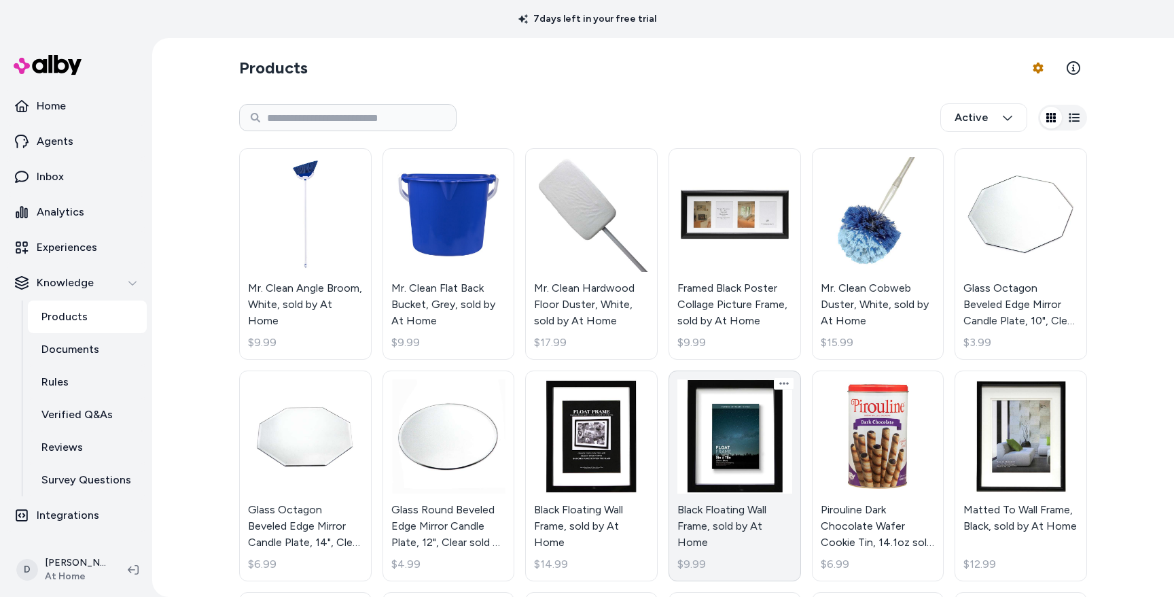
click at [739, 449] on link "Black Floating Wall Frame, sold by At Home $9.99" at bounding box center [735, 475] width 133 height 211
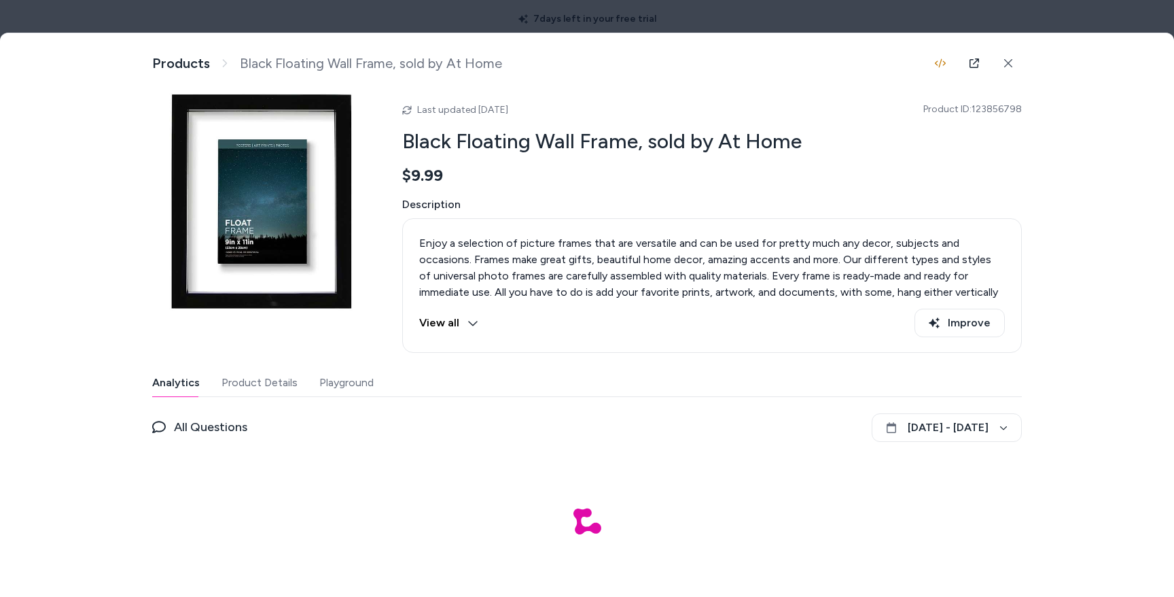
click at [334, 374] on button "Playground" at bounding box center [346, 382] width 54 height 27
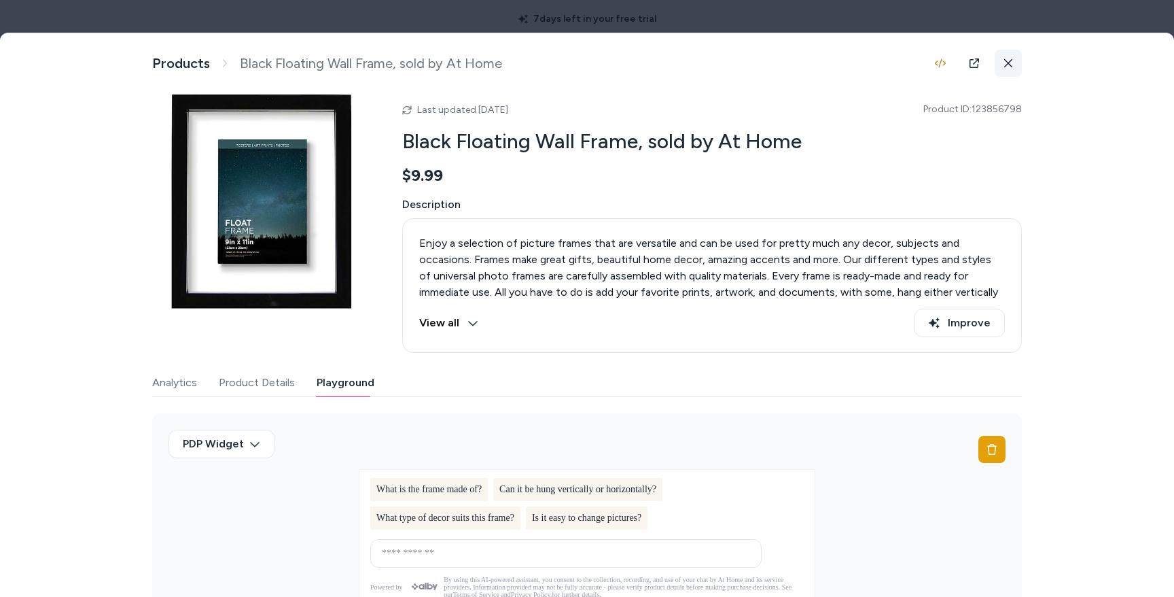
click at [1008, 65] on icon at bounding box center [1009, 63] width 10 height 10
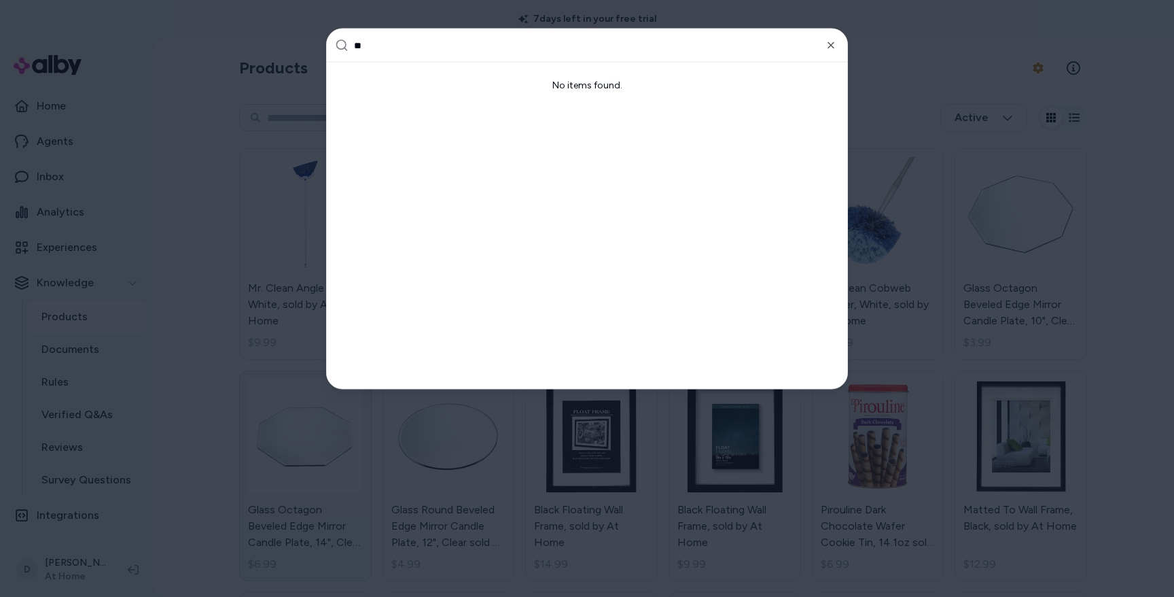
type input "*"
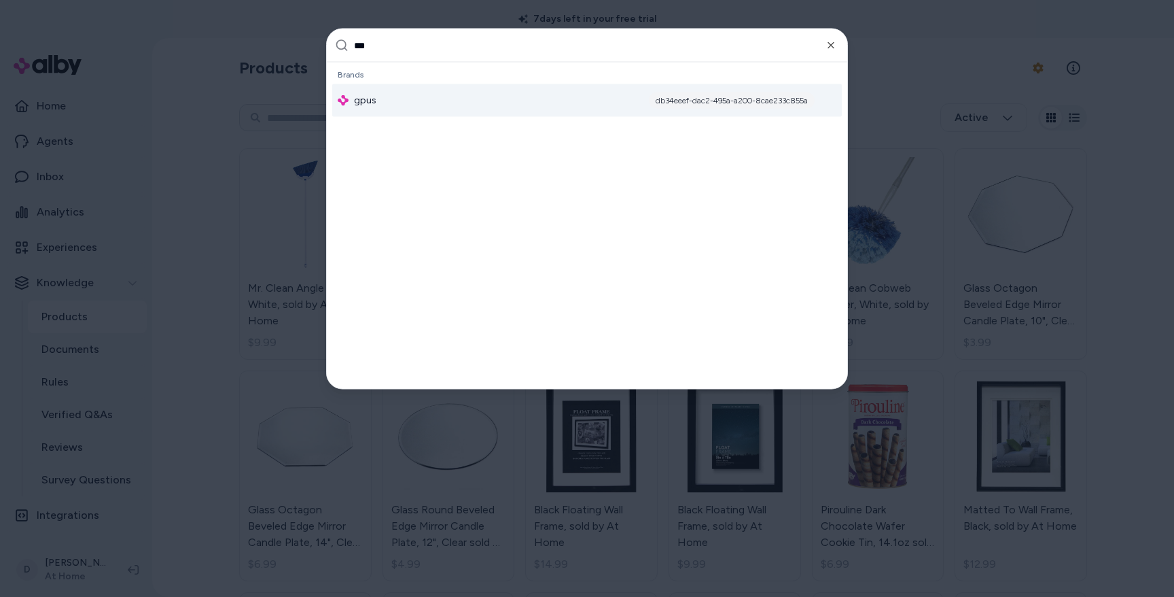
type input "***"
click at [362, 96] on span "gpus" at bounding box center [365, 101] width 22 height 14
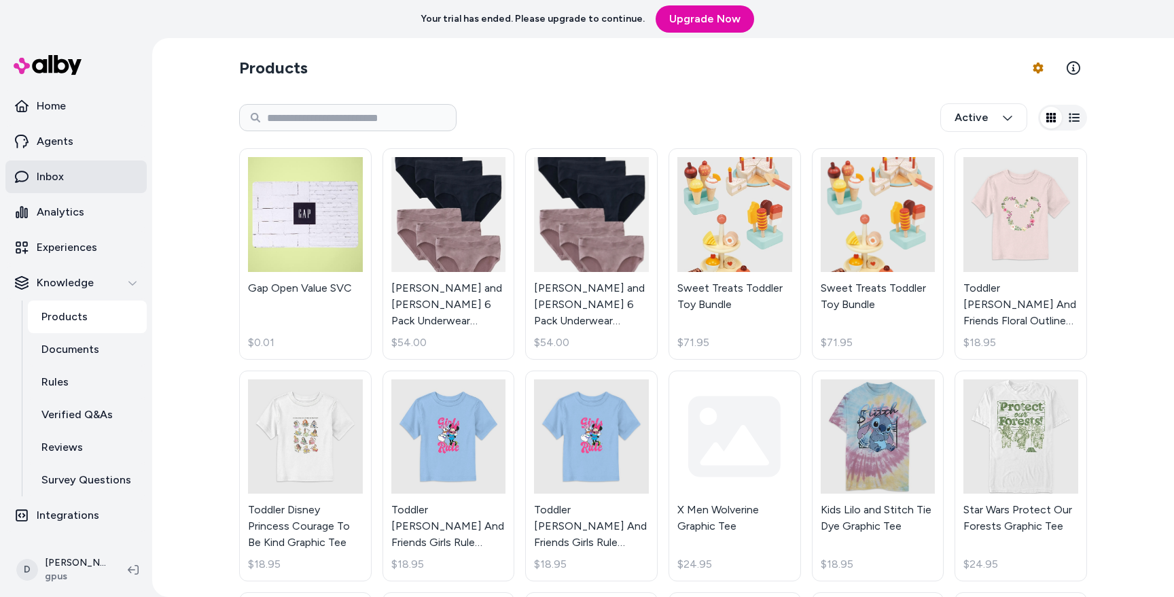
click at [66, 183] on link "Inbox" at bounding box center [75, 176] width 141 height 33
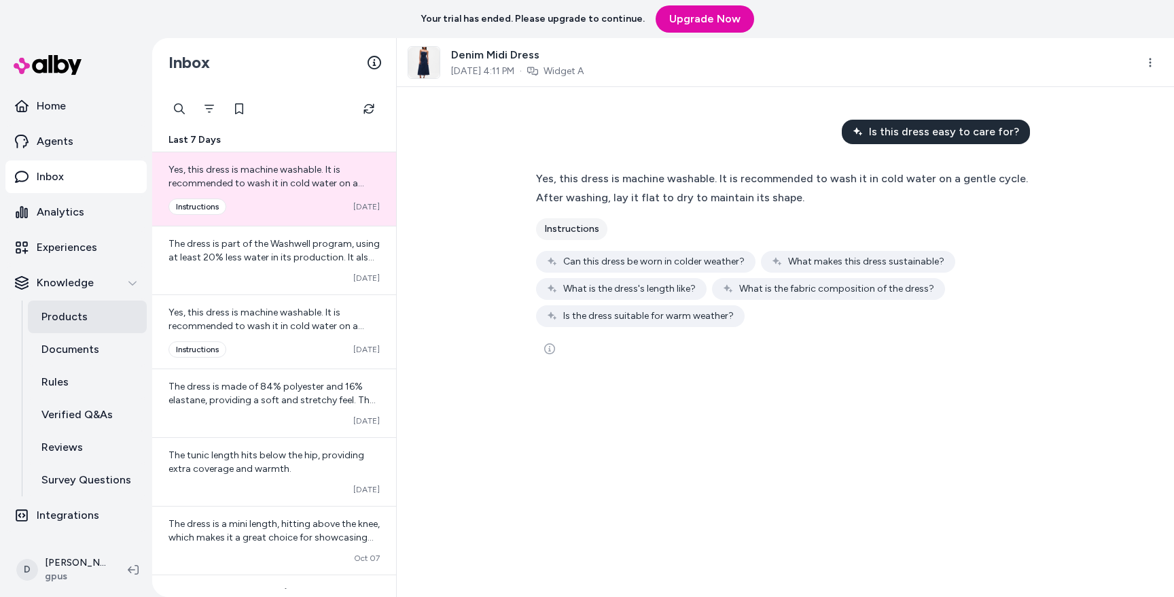
click at [84, 306] on link "Products" at bounding box center [87, 316] width 119 height 33
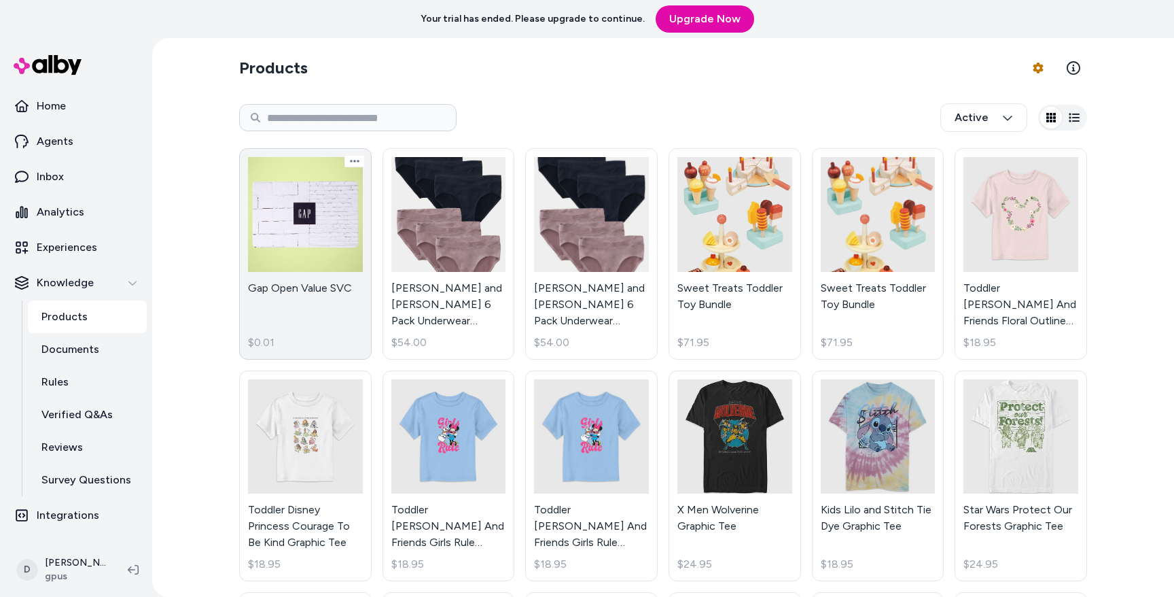
click at [304, 211] on link "Gap Open Value SVC $0.01" at bounding box center [305, 253] width 133 height 211
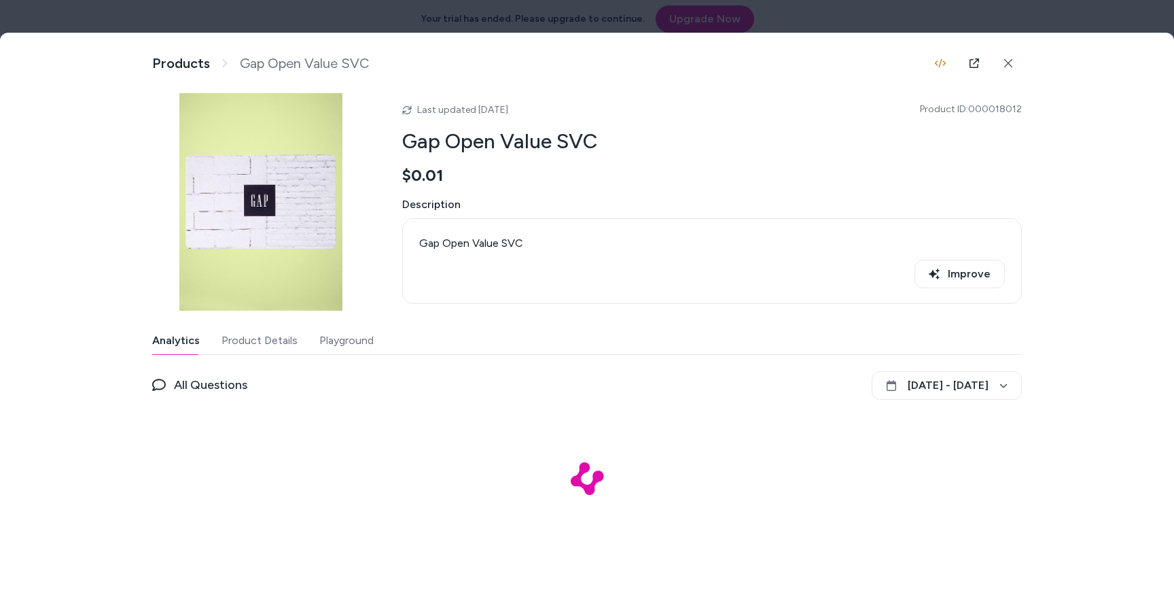
click at [353, 336] on button "Playground" at bounding box center [346, 340] width 54 height 27
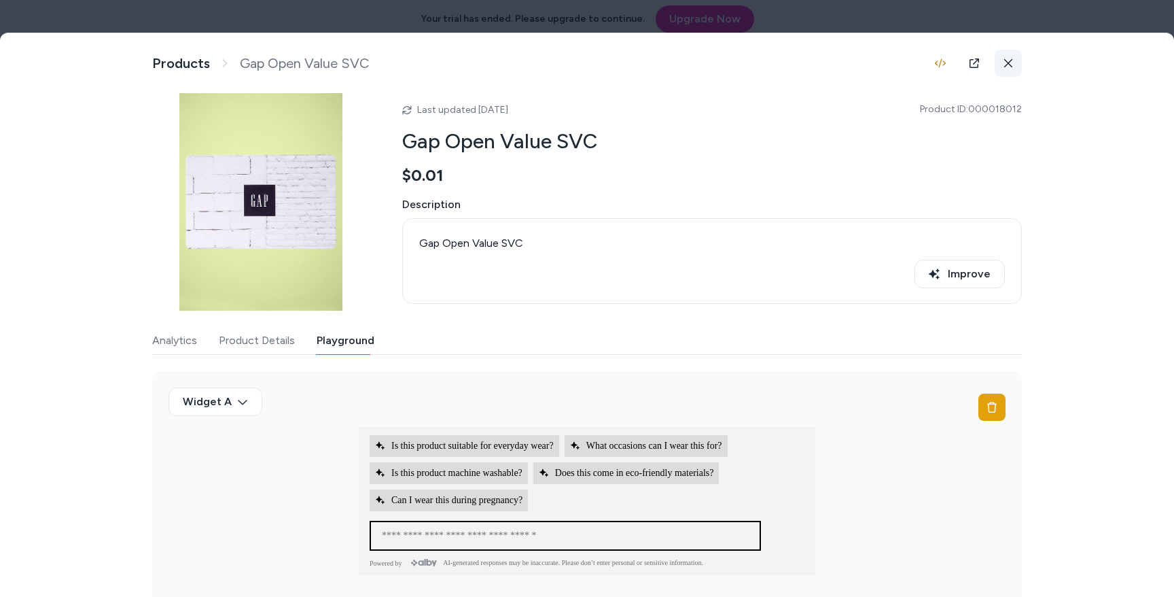
click at [1004, 57] on button at bounding box center [1008, 63] width 27 height 27
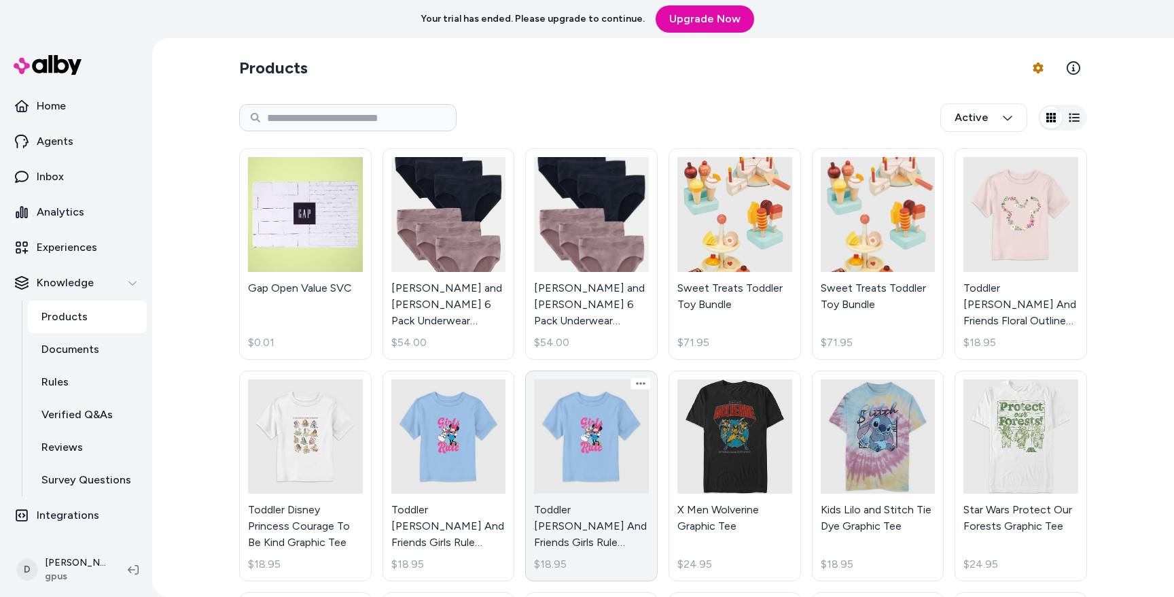
click at [575, 432] on link "Toddler Mickey And Friends Girls Rule Graphic Tee $18.95" at bounding box center [591, 475] width 133 height 211
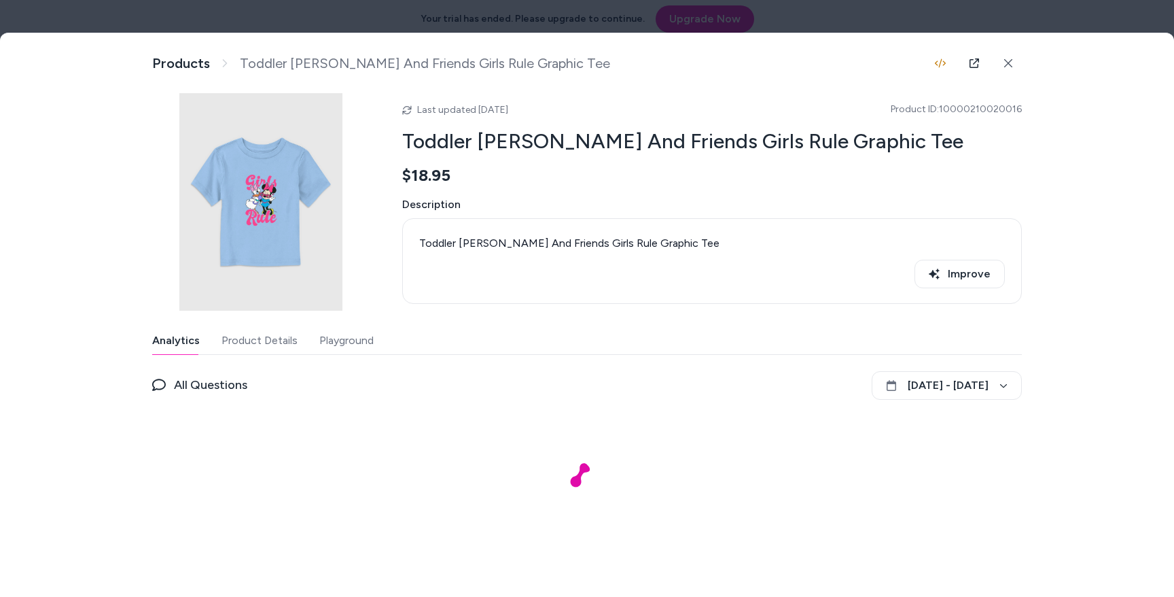
click at [366, 345] on button "Playground" at bounding box center [346, 340] width 54 height 27
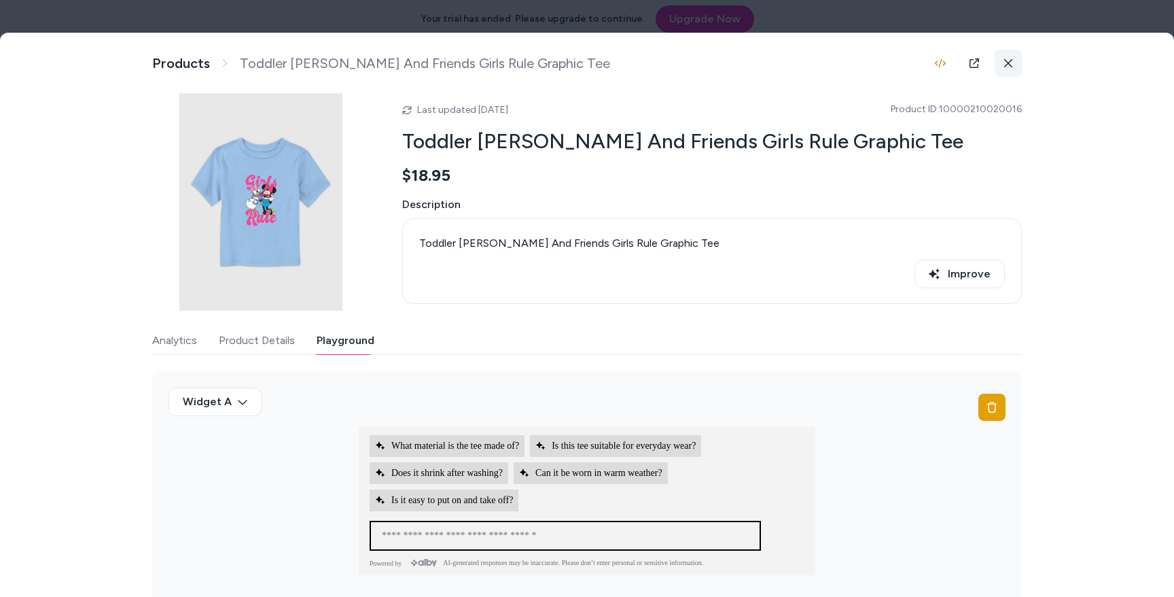
click at [1007, 60] on icon at bounding box center [1009, 63] width 10 height 10
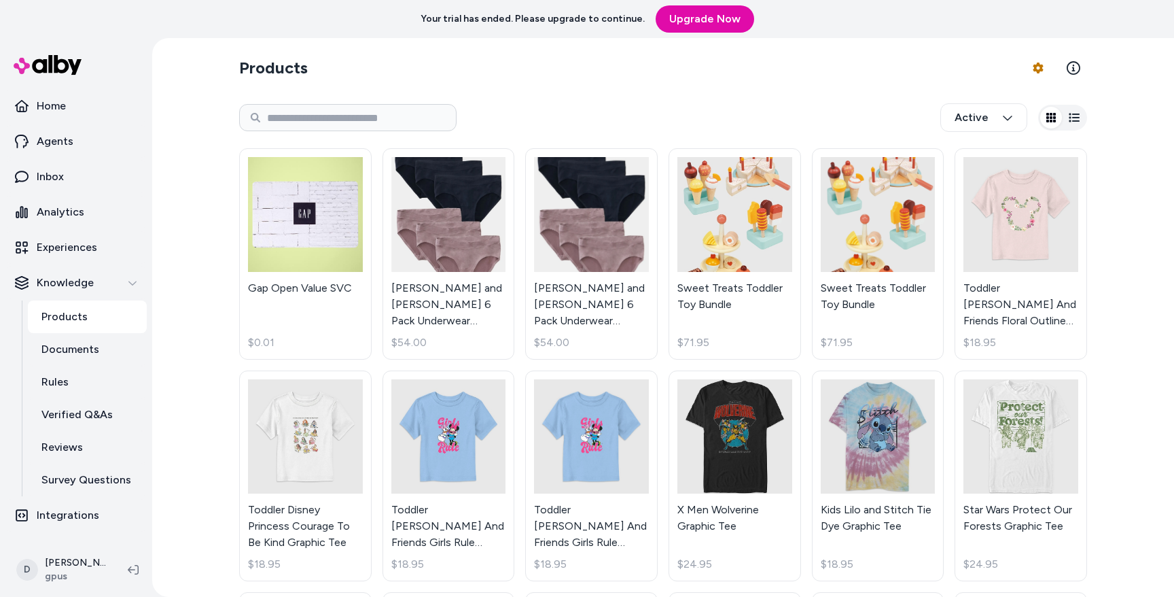
click at [203, 12] on div "Your trial has ended. Please upgrade to continue. Upgrade Now" at bounding box center [587, 19] width 1174 height 38
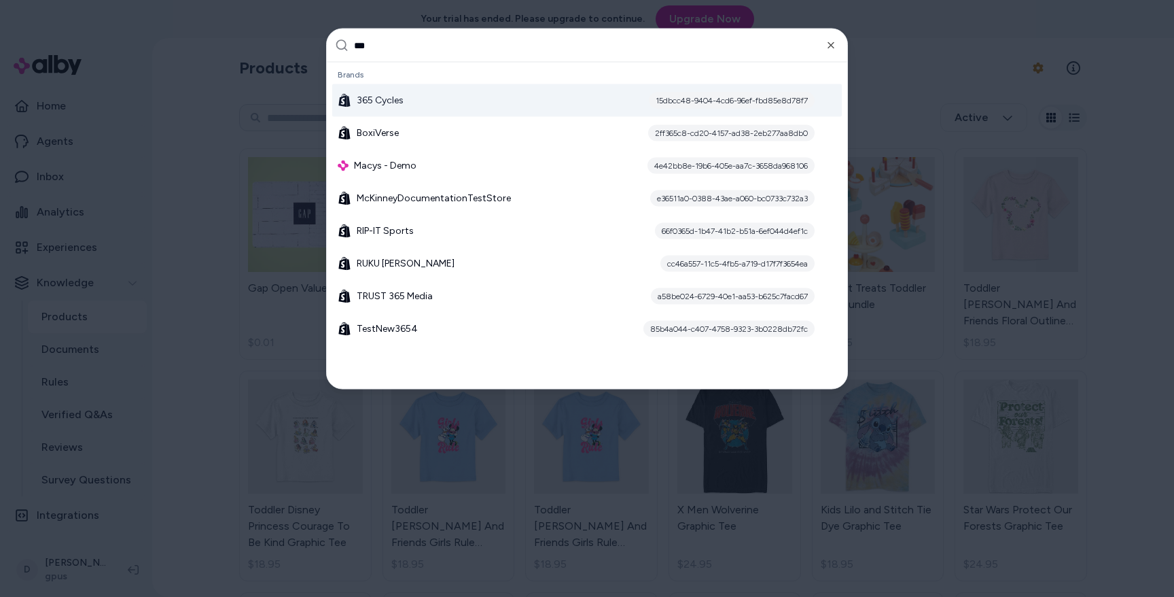
type input "***"
click at [389, 87] on div "365 Cycles 15dbcc48-9404-4cd6-96ef-fbd85e8d78f7" at bounding box center [587, 100] width 510 height 33
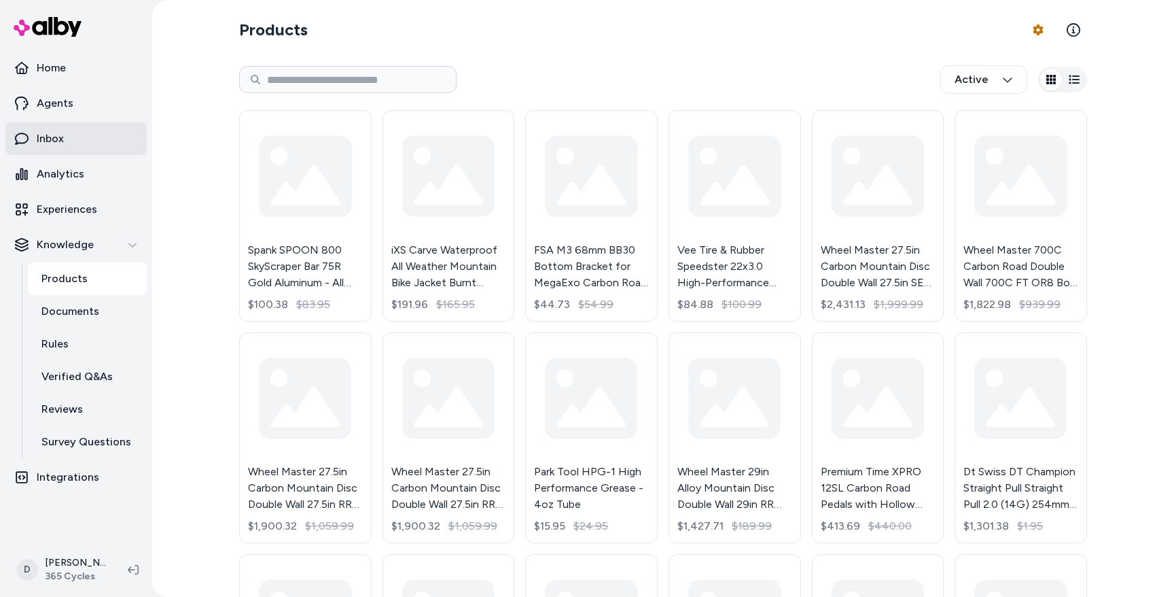
click at [58, 131] on p "Inbox" at bounding box center [50, 138] width 27 height 16
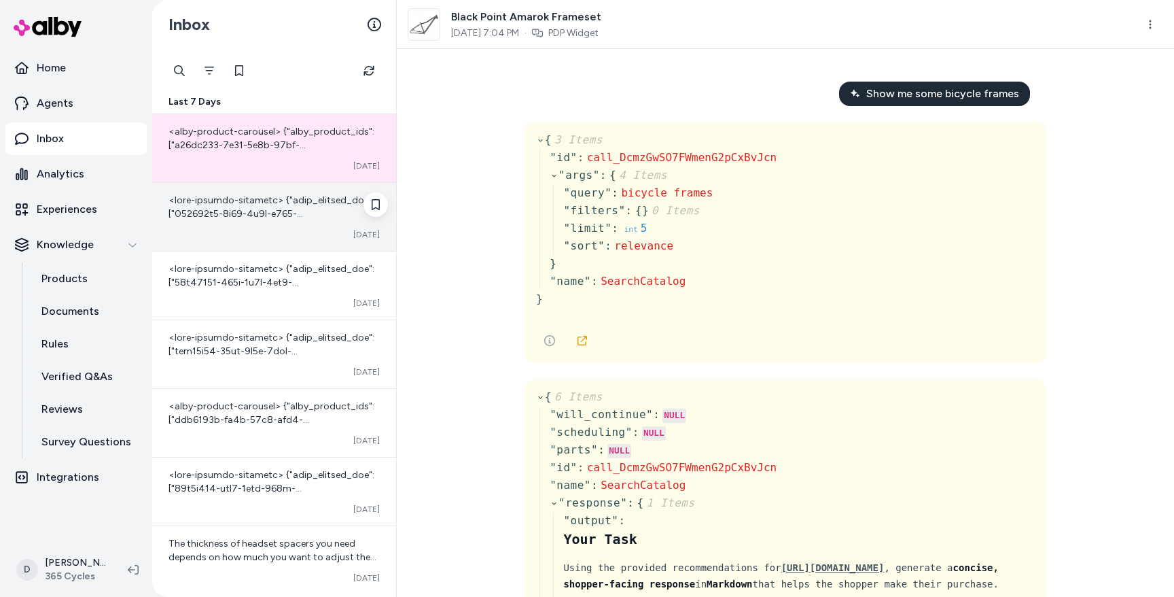
click at [285, 207] on div at bounding box center [274, 207] width 211 height 27
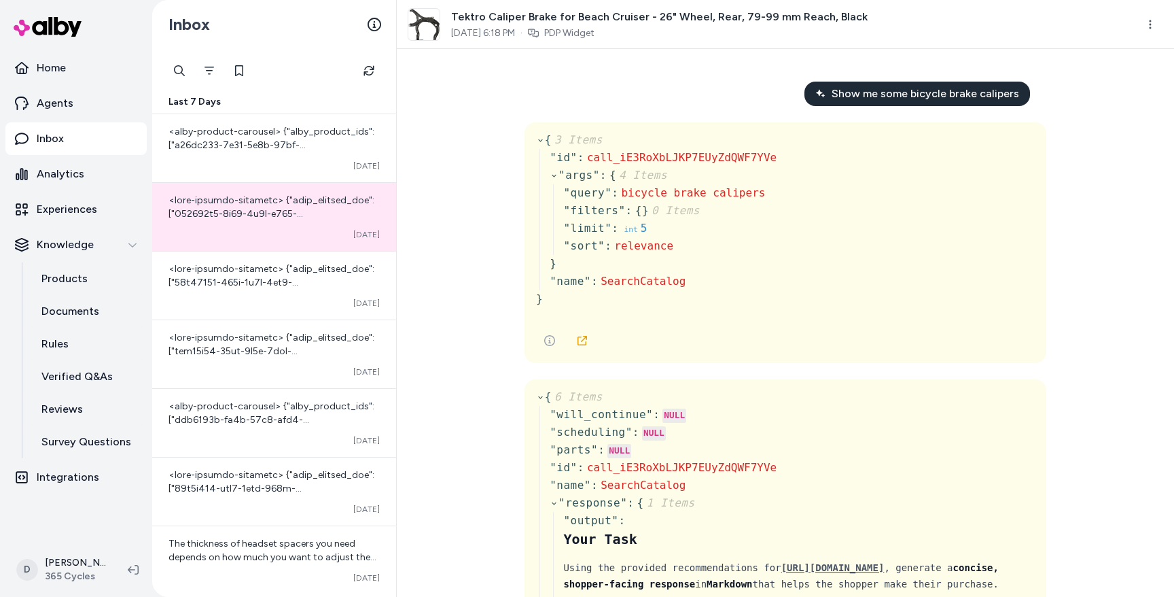
click at [317, 20] on div "Inbox" at bounding box center [274, 24] width 244 height 49
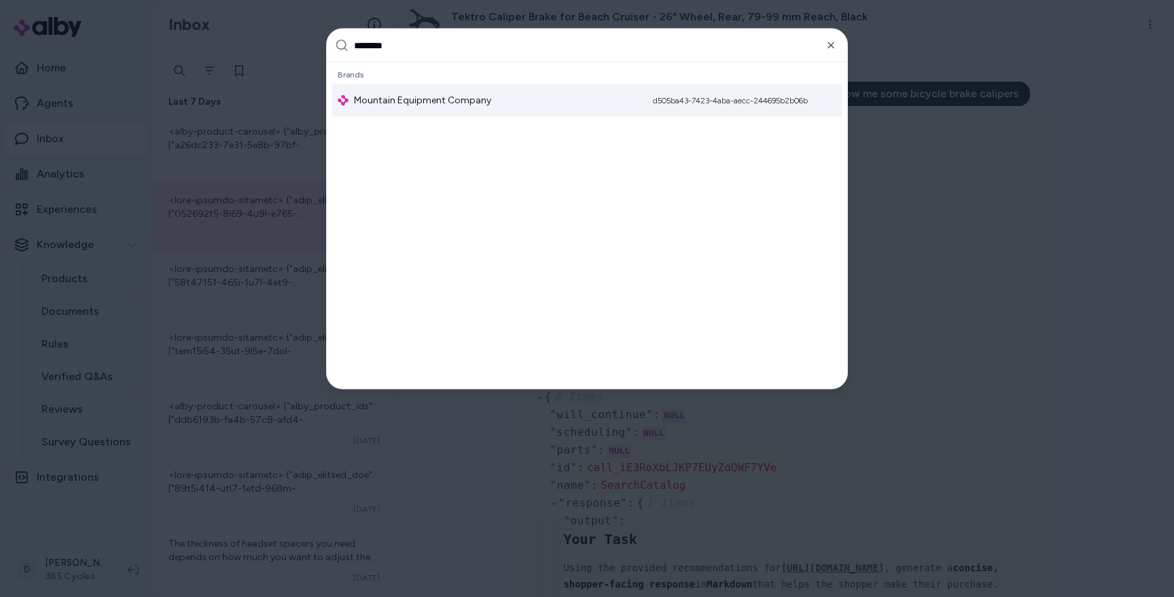
type input "********"
click at [455, 95] on span "Mountain Equipment Company" at bounding box center [422, 101] width 137 height 14
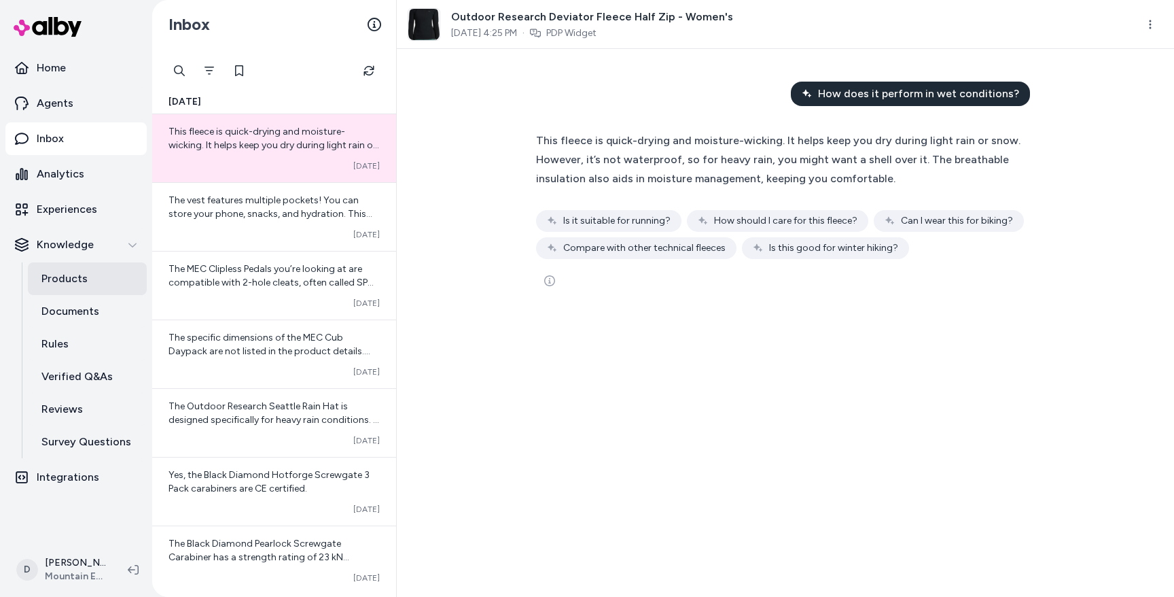
click at [68, 285] on p "Products" at bounding box center [64, 278] width 46 height 16
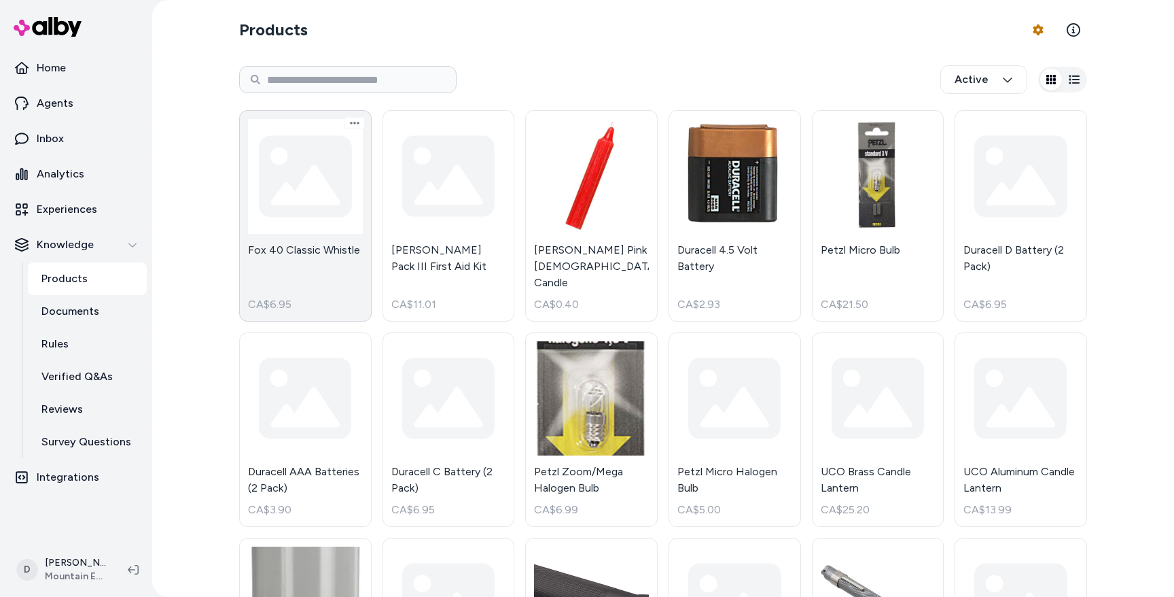
click at [307, 194] on link "Fox 40 Classic Whistle CA$6.95" at bounding box center [305, 215] width 133 height 211
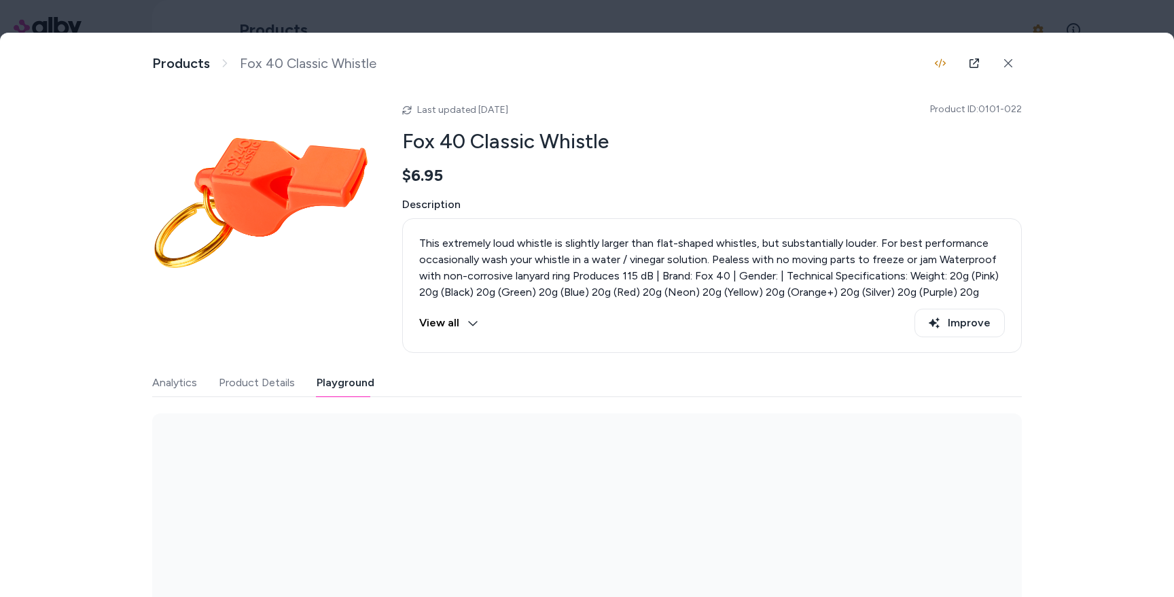
click at [353, 381] on button "Playground" at bounding box center [346, 382] width 58 height 27
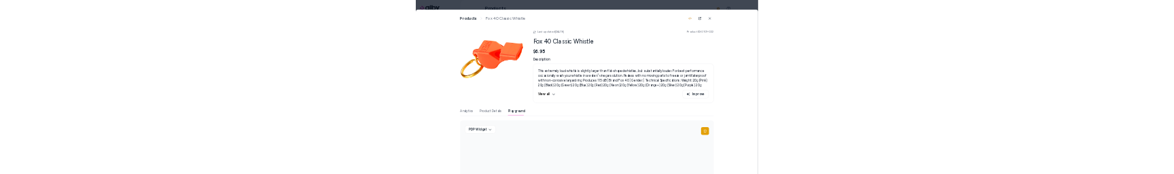
scroll to position [77, 0]
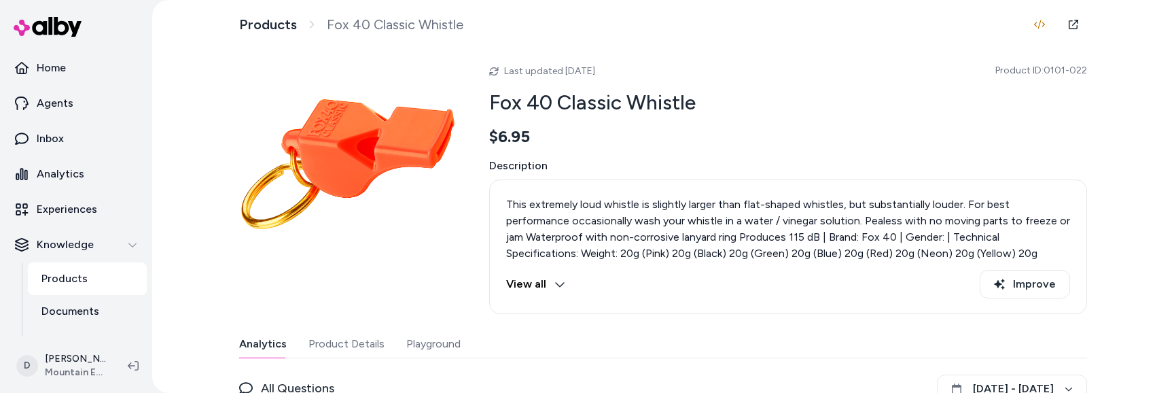
click at [440, 173] on button "Playground" at bounding box center [433, 343] width 54 height 27
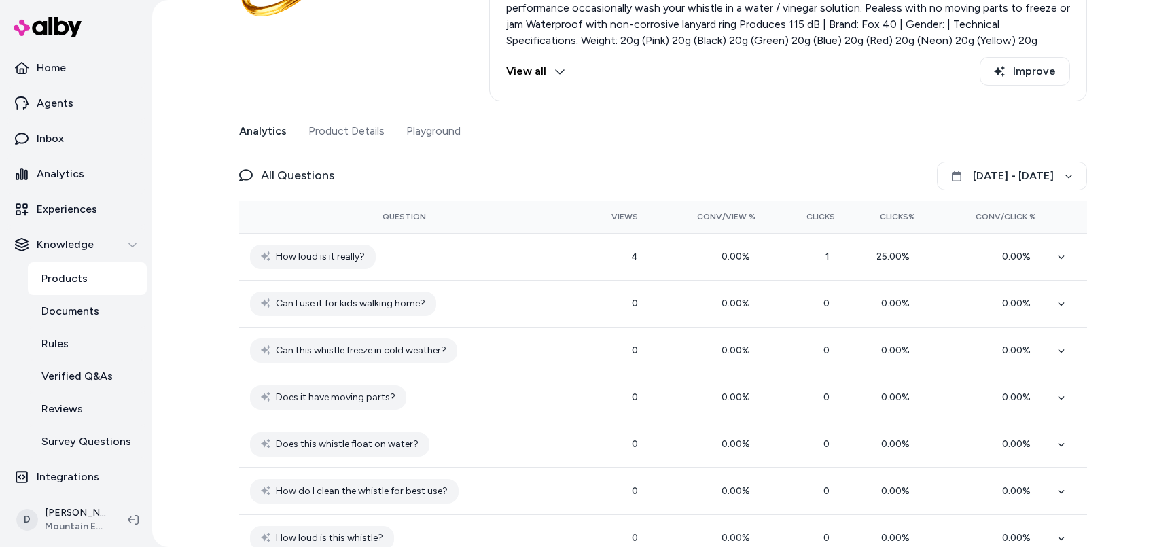
click at [458, 119] on div "Analytics Product Details Playground" at bounding box center [663, 132] width 848 height 28
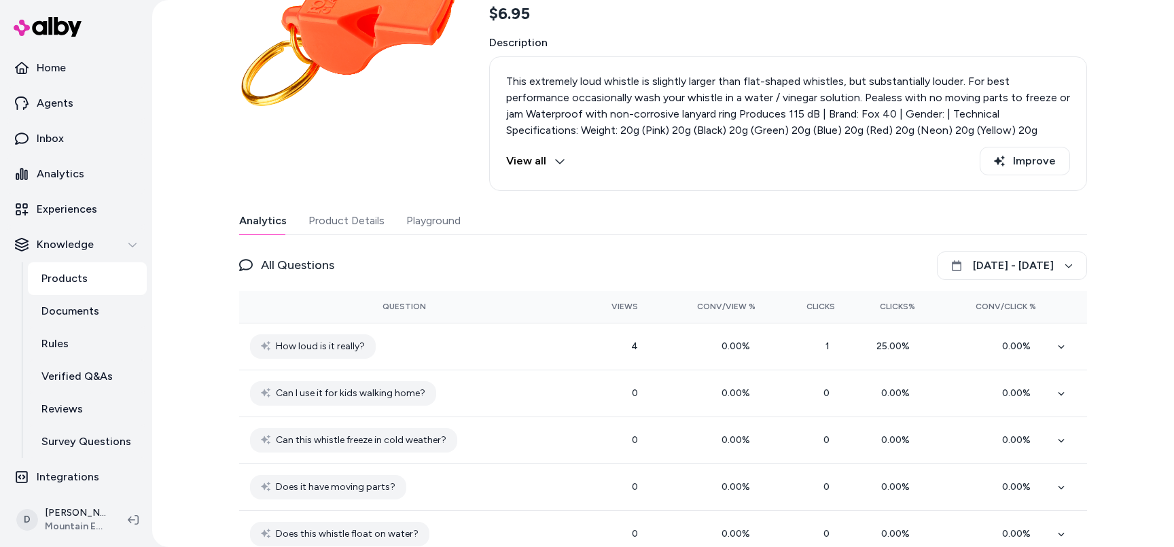
scroll to position [144, 0]
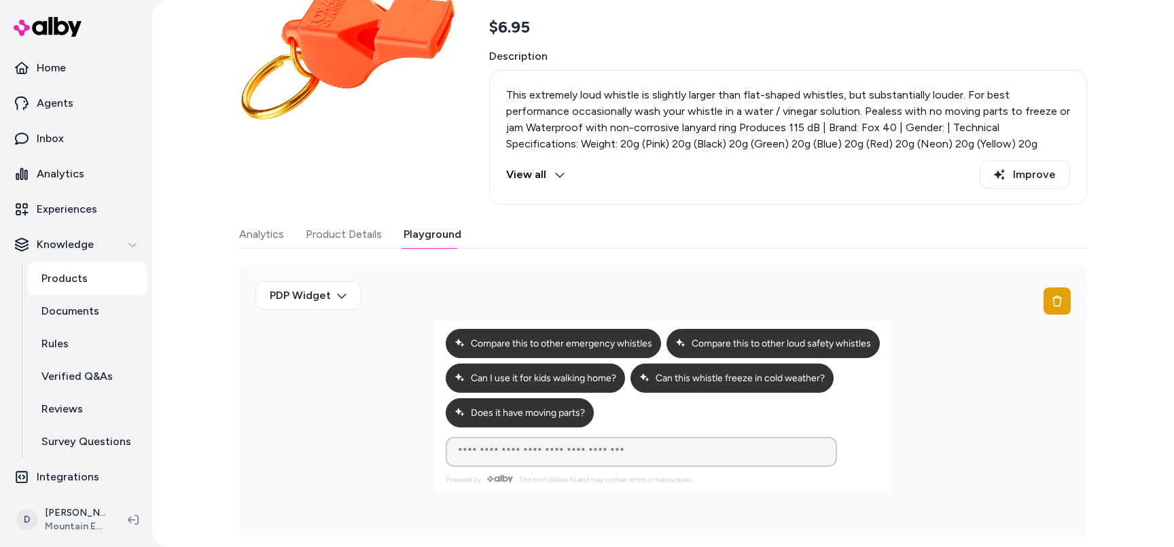
scroll to position [0, 0]
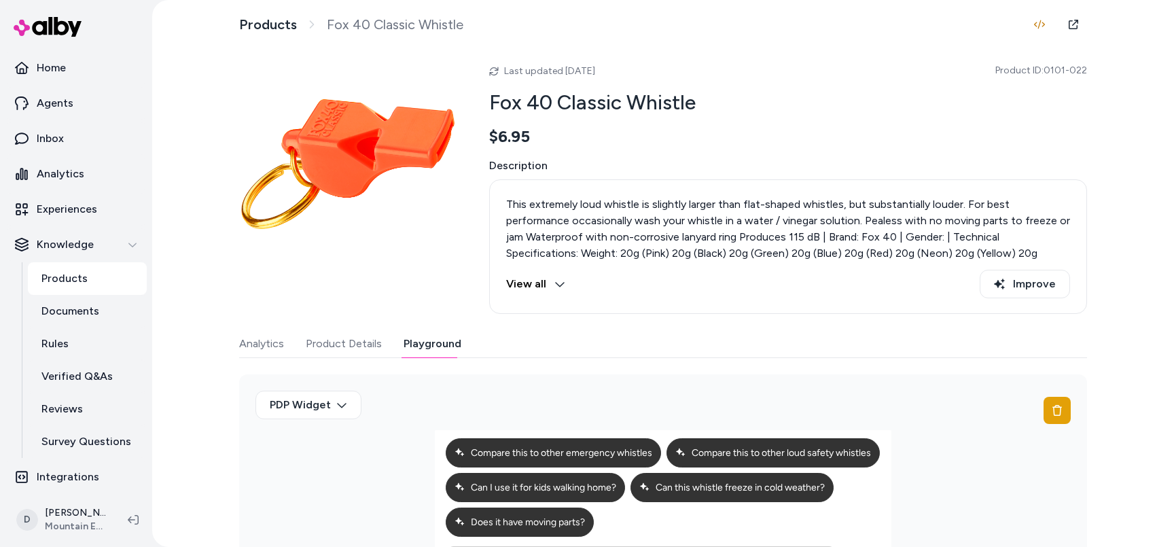
click at [84, 264] on link "Products" at bounding box center [87, 278] width 119 height 33
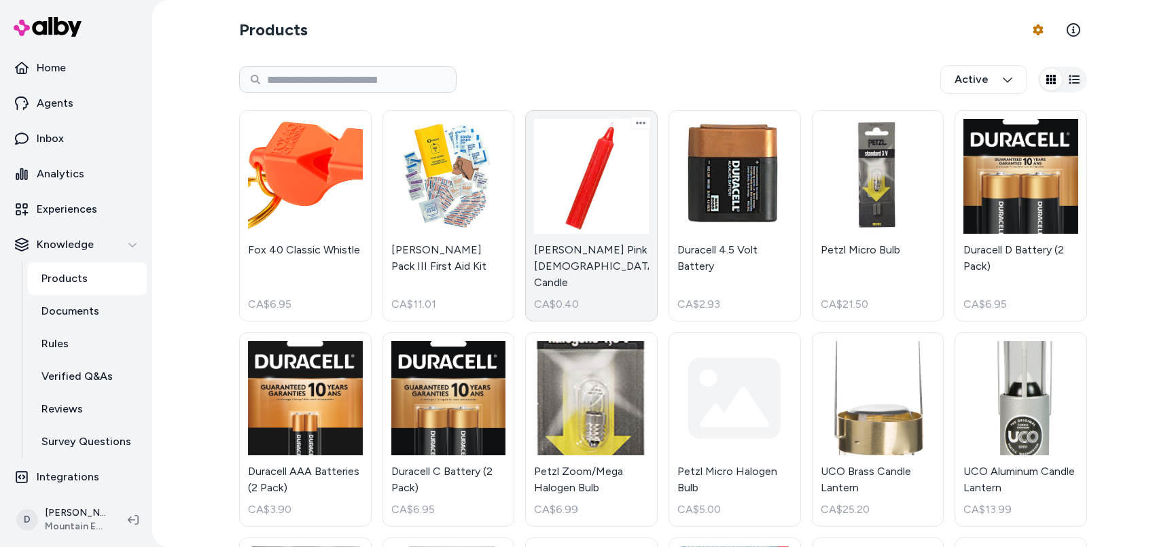
click at [582, 163] on link "Coghlan's Pink Lady Candle CA$0.40" at bounding box center [591, 215] width 133 height 211
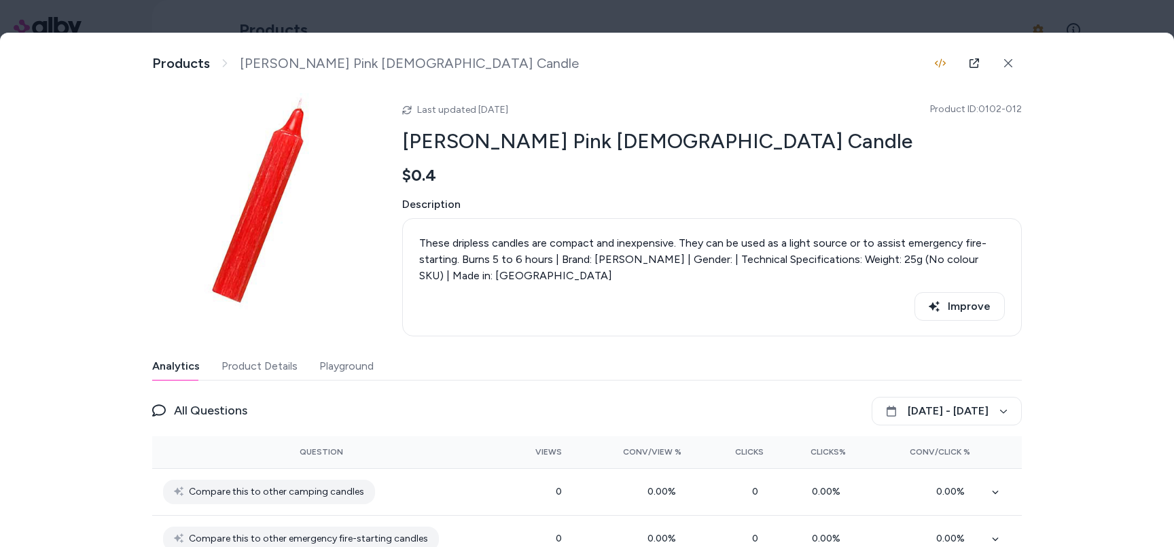
click at [348, 357] on button "Playground" at bounding box center [346, 366] width 54 height 27
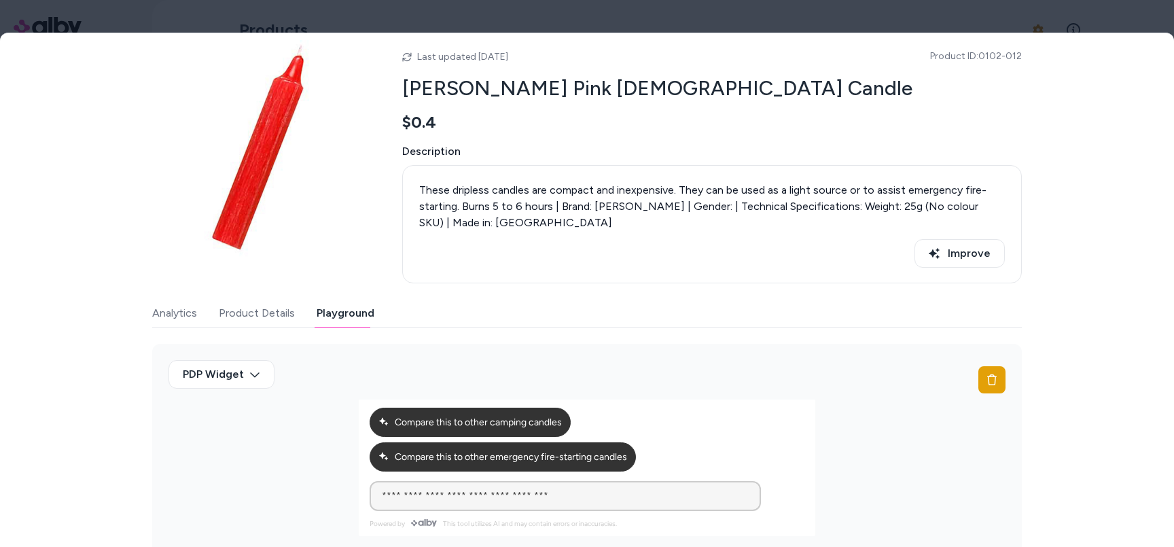
scroll to position [110, 0]
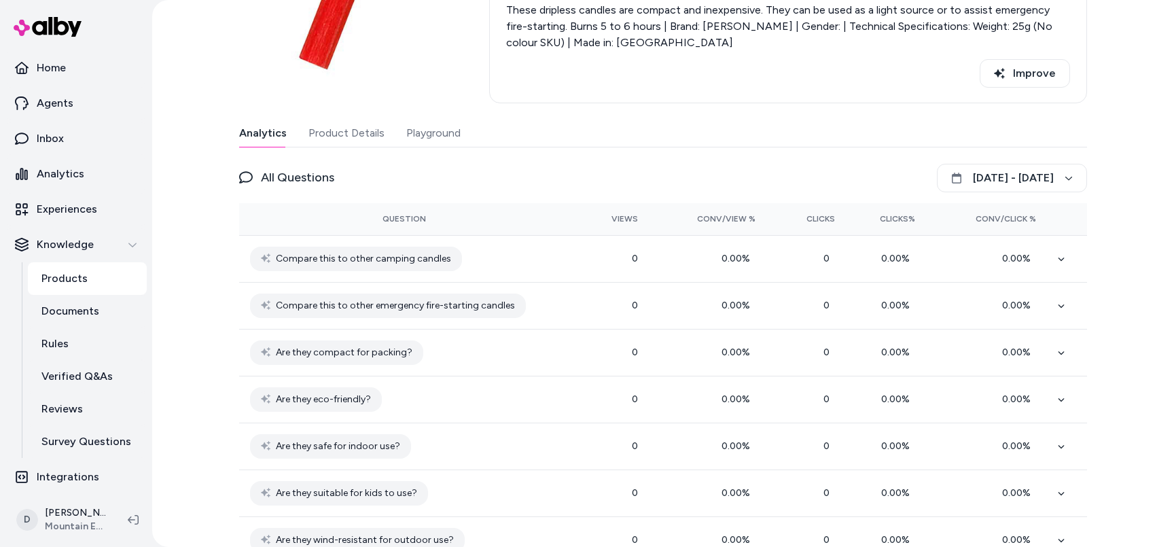
scroll to position [275, 0]
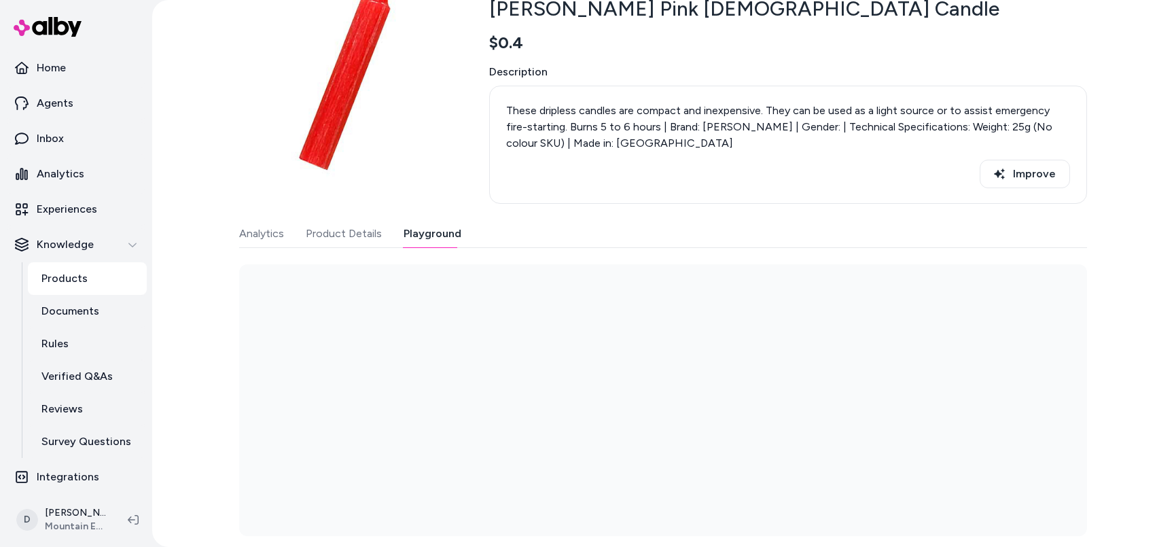
click at [430, 55] on div "Last updated [DATE] Product ID: 0102-012 [PERSON_NAME] Pink [DEMOGRAPHIC_DATA] …" at bounding box center [663, 249] width 848 height 576
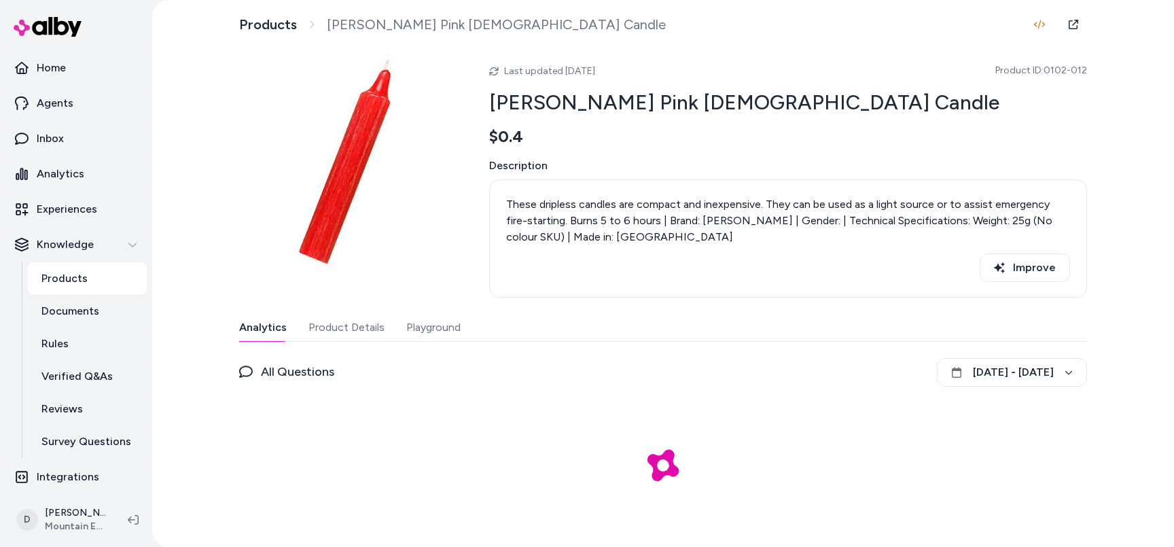
click at [425, 316] on button "Playground" at bounding box center [433, 327] width 54 height 27
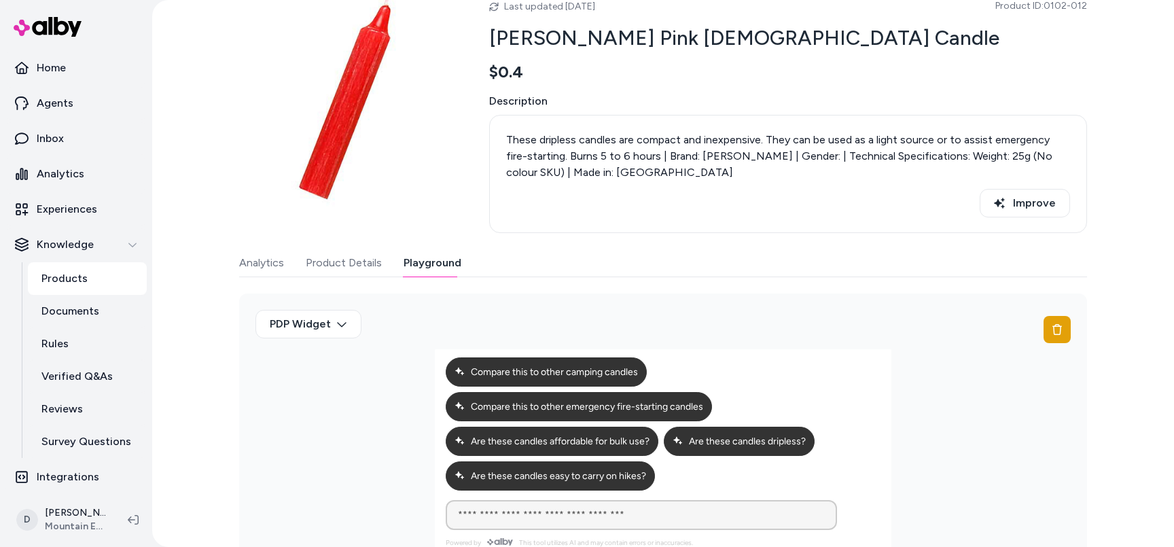
scroll to position [99, 0]
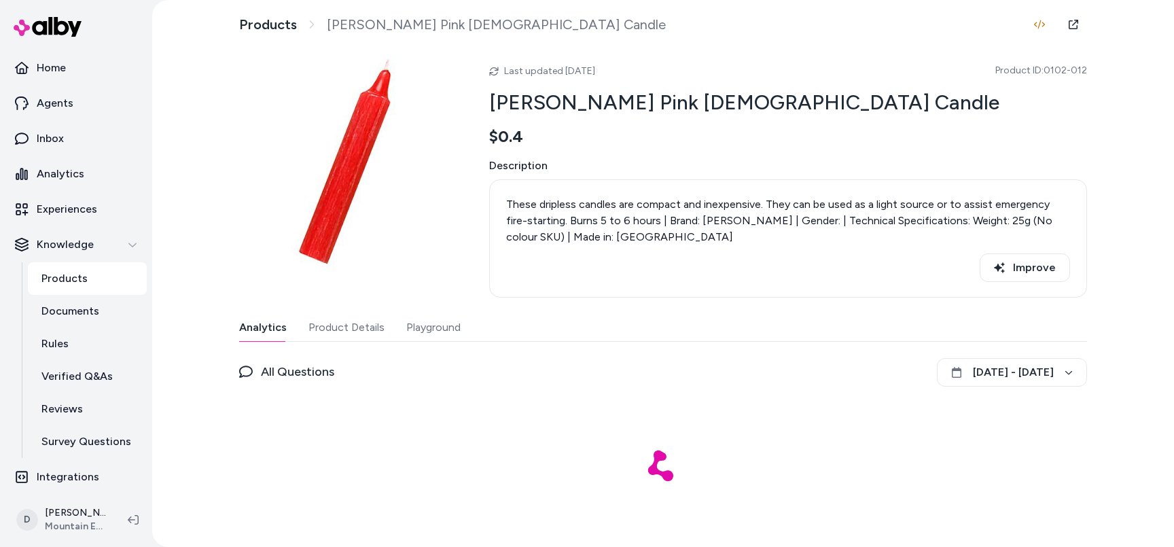
click at [430, 327] on button "Playground" at bounding box center [433, 327] width 54 height 27
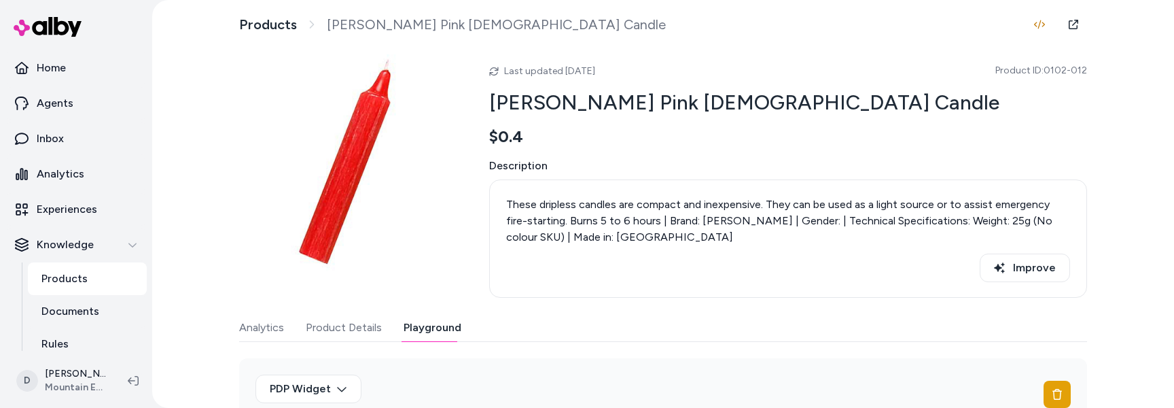
drag, startPoint x: 1069, startPoint y: 23, endPoint x: 854, endPoint y: 4, distance: 215.6
click at [0, 0] on section "Home Agents Inbox Analytics Experiences Knowledge Products Documents Rules Veri…" at bounding box center [587, 204] width 1174 height 408
